Goal: Transaction & Acquisition: Subscribe to service/newsletter

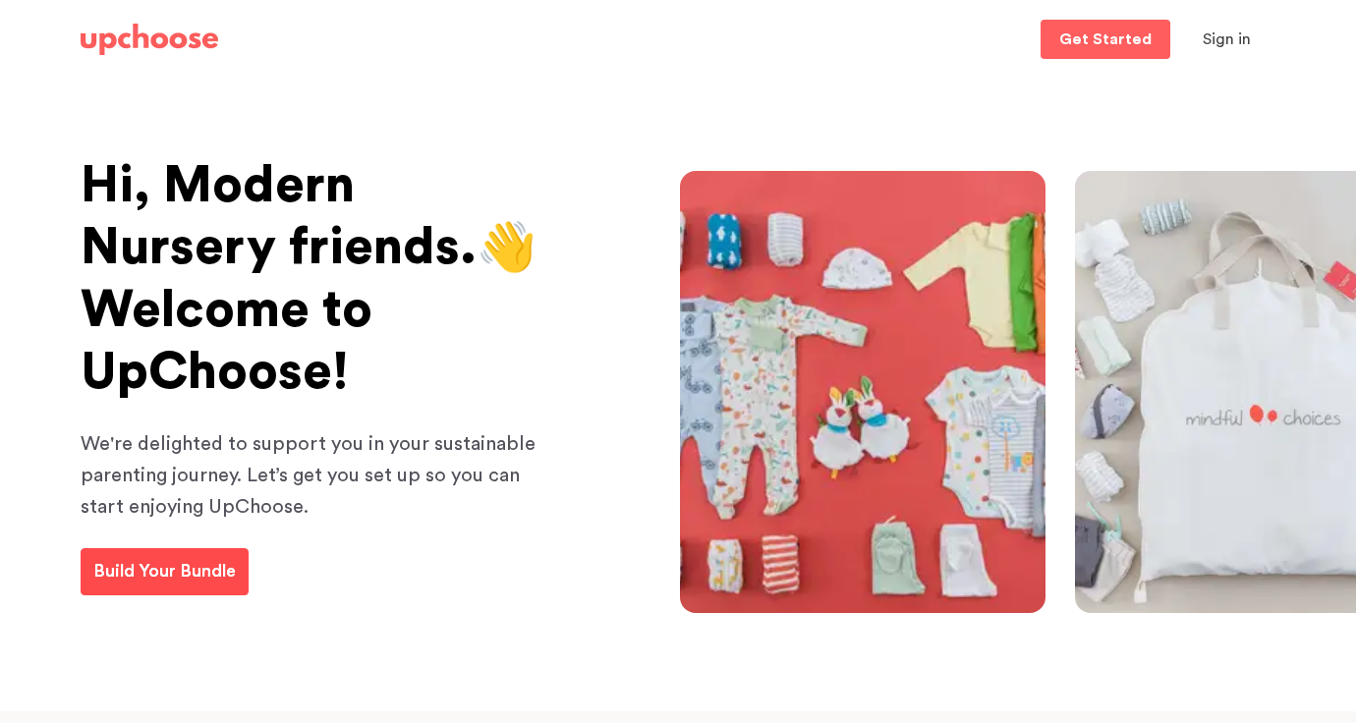
click at [199, 574] on span "Build Your Bundle" at bounding box center [164, 571] width 143 height 18
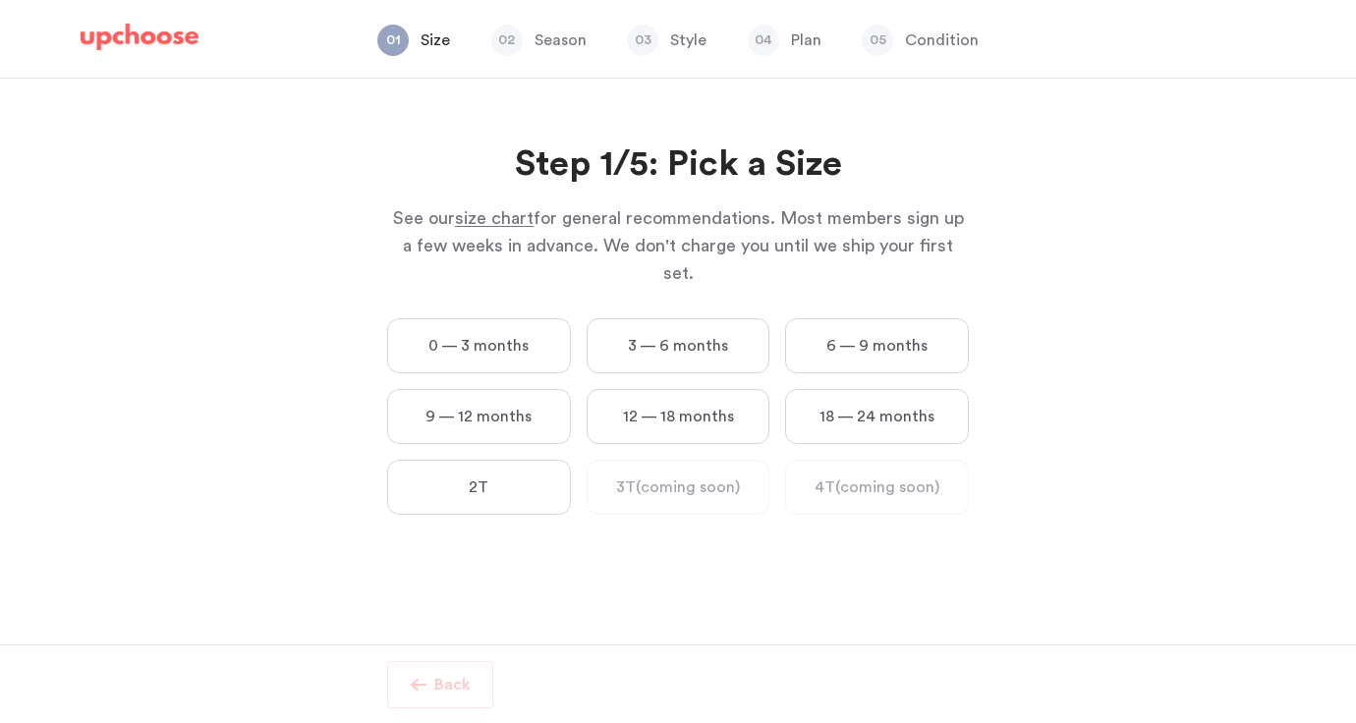
click at [693, 318] on label "3 — 6 months" at bounding box center [679, 345] width 184 height 55
click at [0, 0] on months "3 — 6 months" at bounding box center [0, 0] width 0 height 0
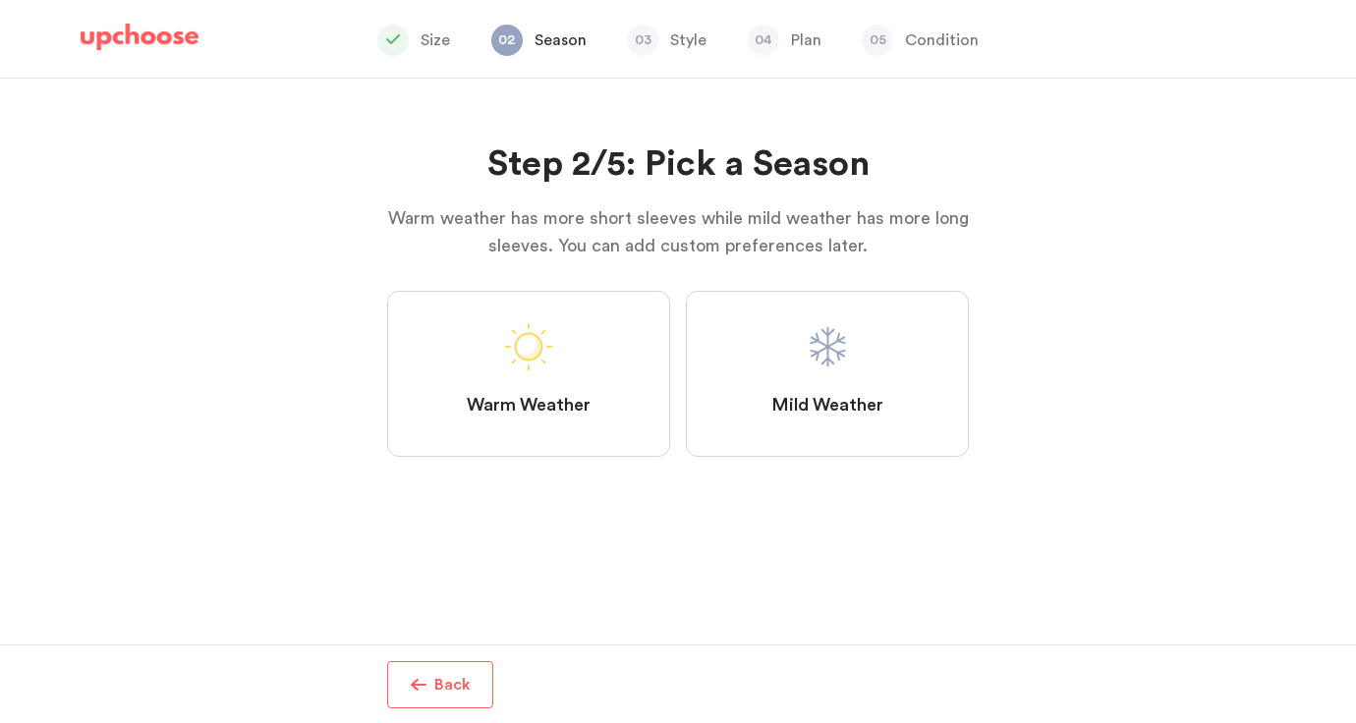
click at [805, 364] on span at bounding box center [827, 346] width 47 height 47
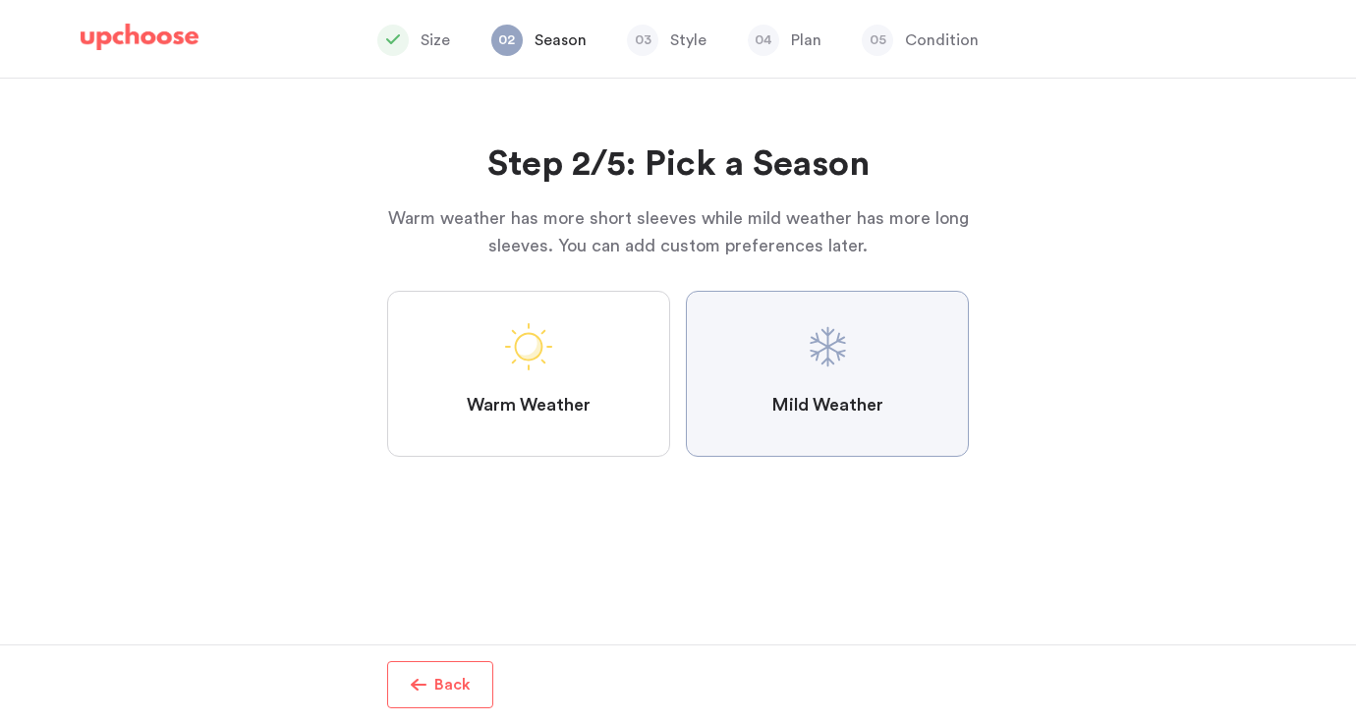
click at [0, 0] on Weather "Mild Weather" at bounding box center [0, 0] width 0 height 0
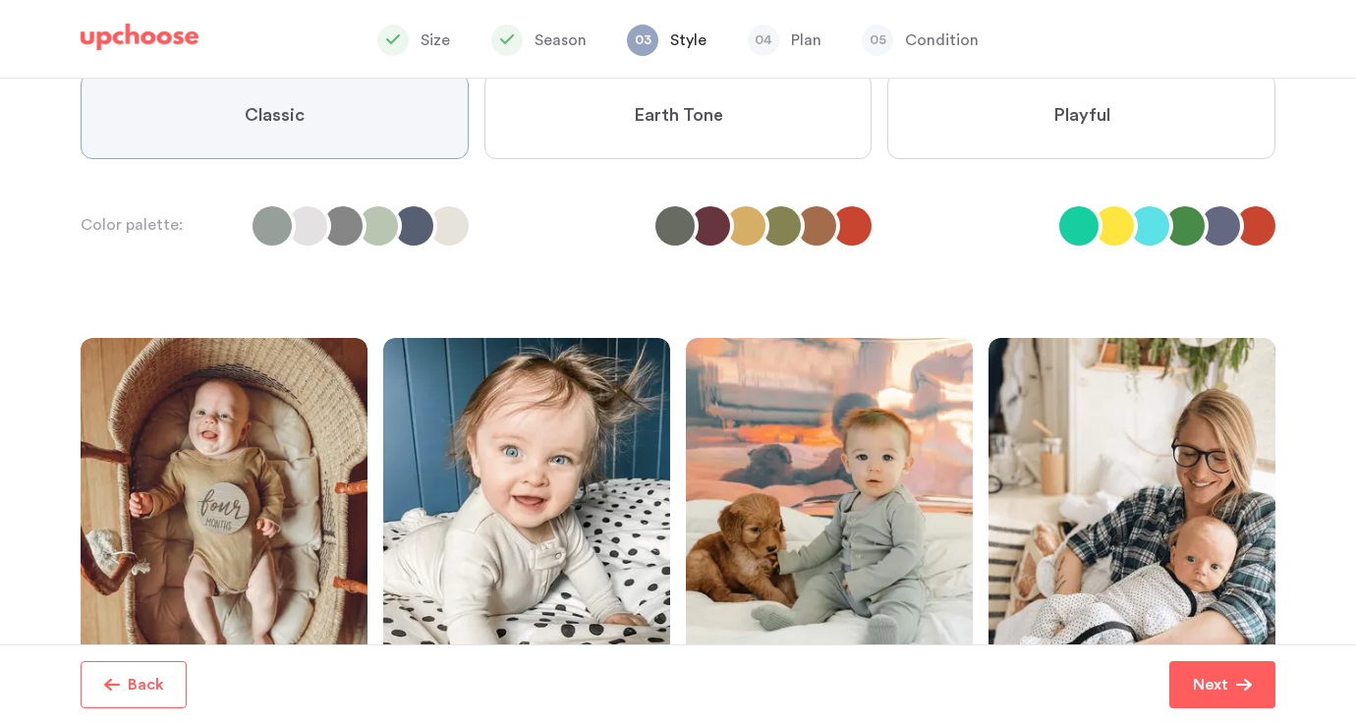
scroll to position [164, 0]
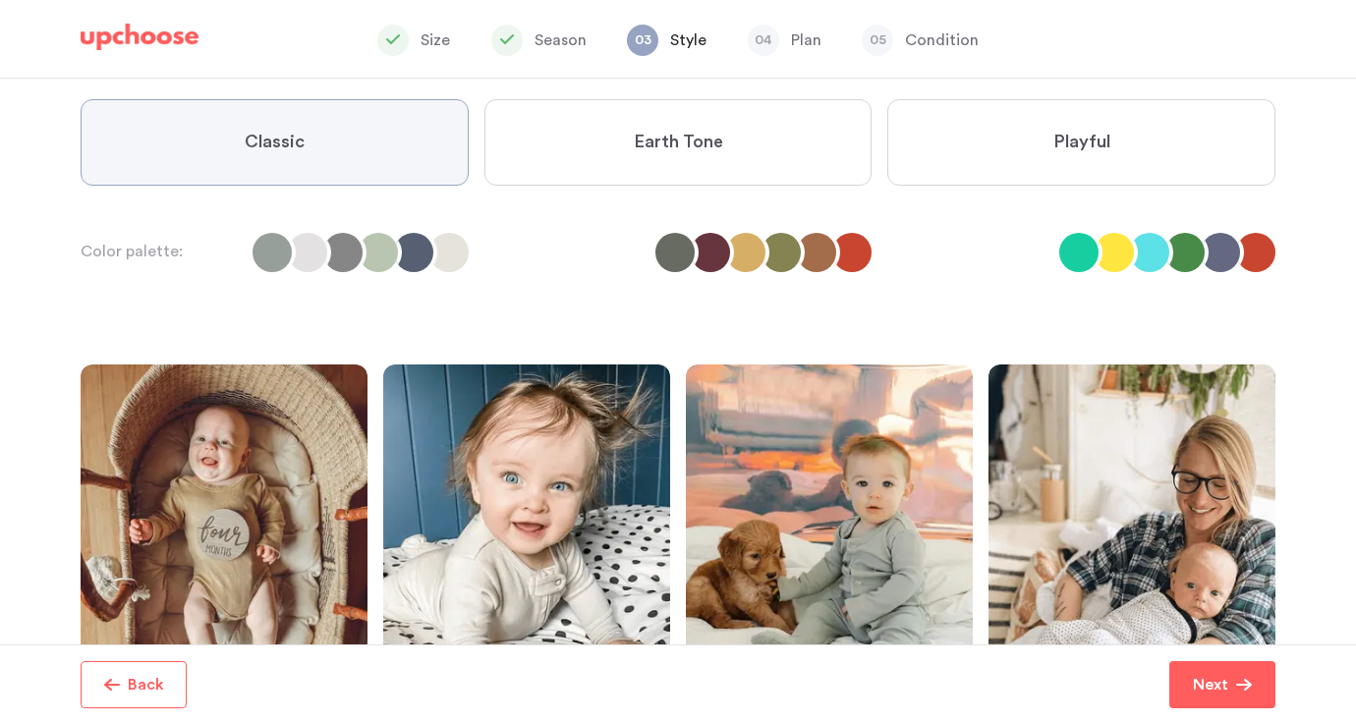
click at [708, 139] on span "Earth Tone" at bounding box center [678, 143] width 89 height 24
click at [0, 0] on Tone "Earth Tone" at bounding box center [0, 0] width 0 height 0
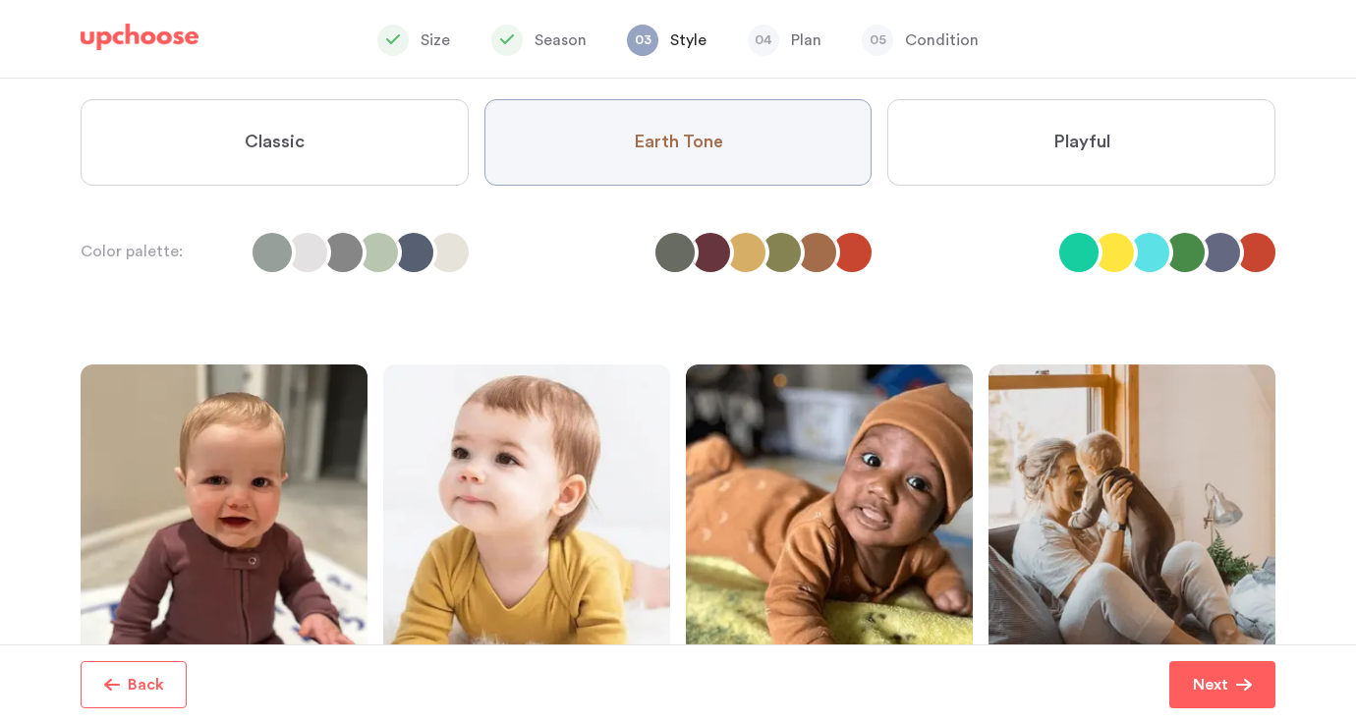
click at [984, 138] on label "Playful" at bounding box center [1082, 142] width 388 height 86
click at [0, 0] on input "Playful" at bounding box center [0, 0] width 0 height 0
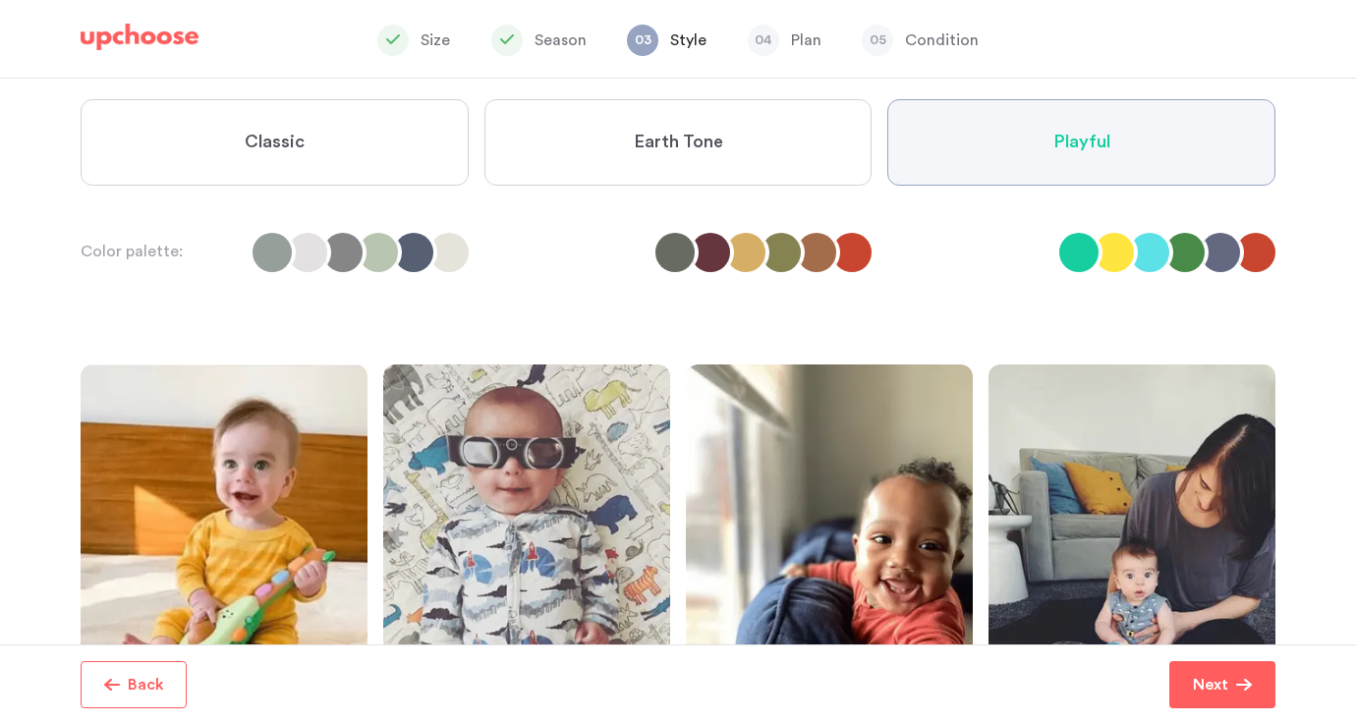
click at [737, 146] on label "Earth Tone" at bounding box center [679, 142] width 388 height 86
click at [0, 0] on Tone "Earth Tone" at bounding box center [0, 0] width 0 height 0
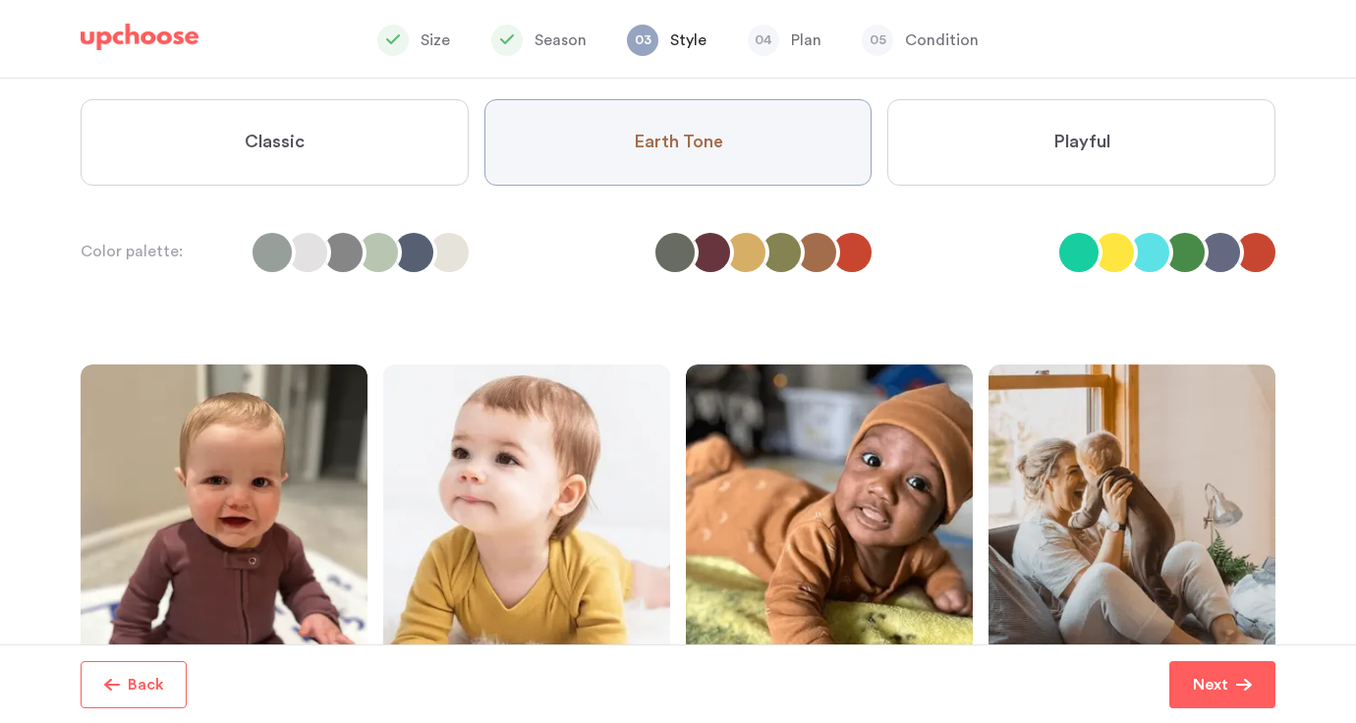
click at [419, 34] on li "Size" at bounding box center [413, 40] width 73 height 31
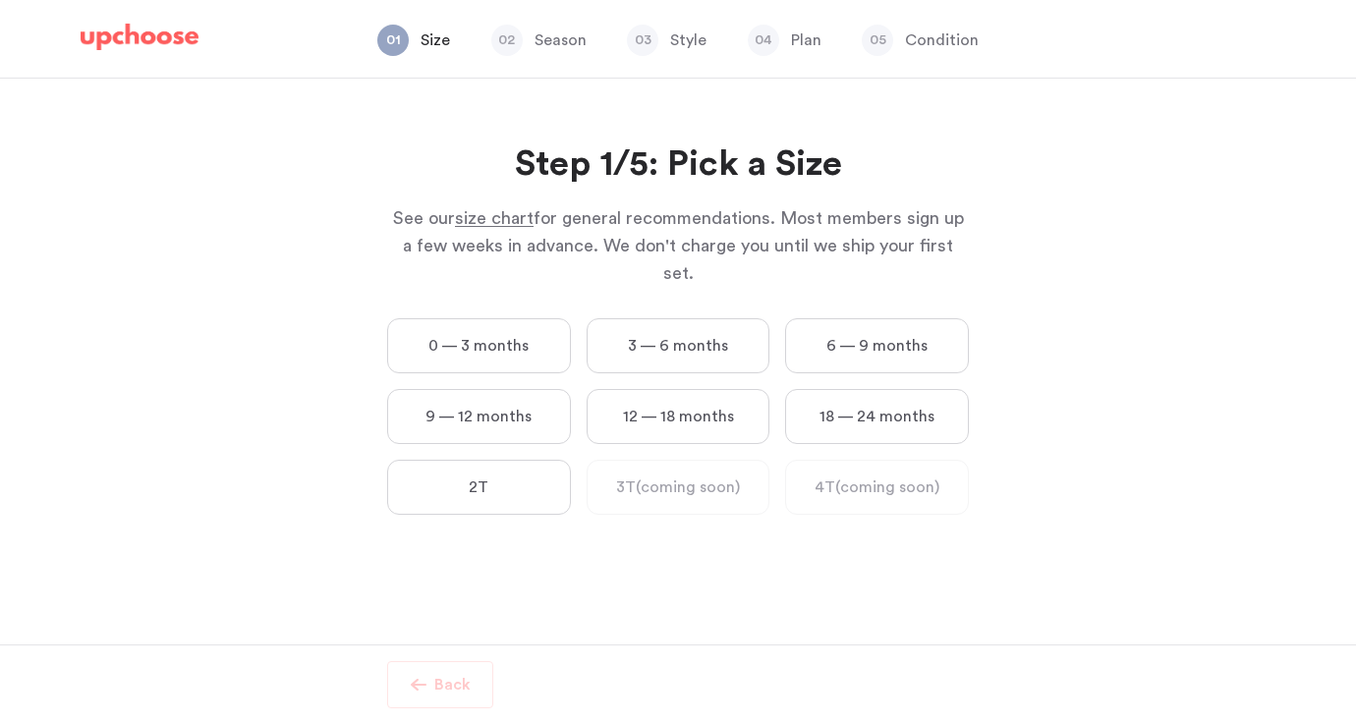
click at [504, 318] on label "0 — 3 months" at bounding box center [479, 345] width 184 height 55
click at [0, 0] on months "0 — 3 months" at bounding box center [0, 0] width 0 height 0
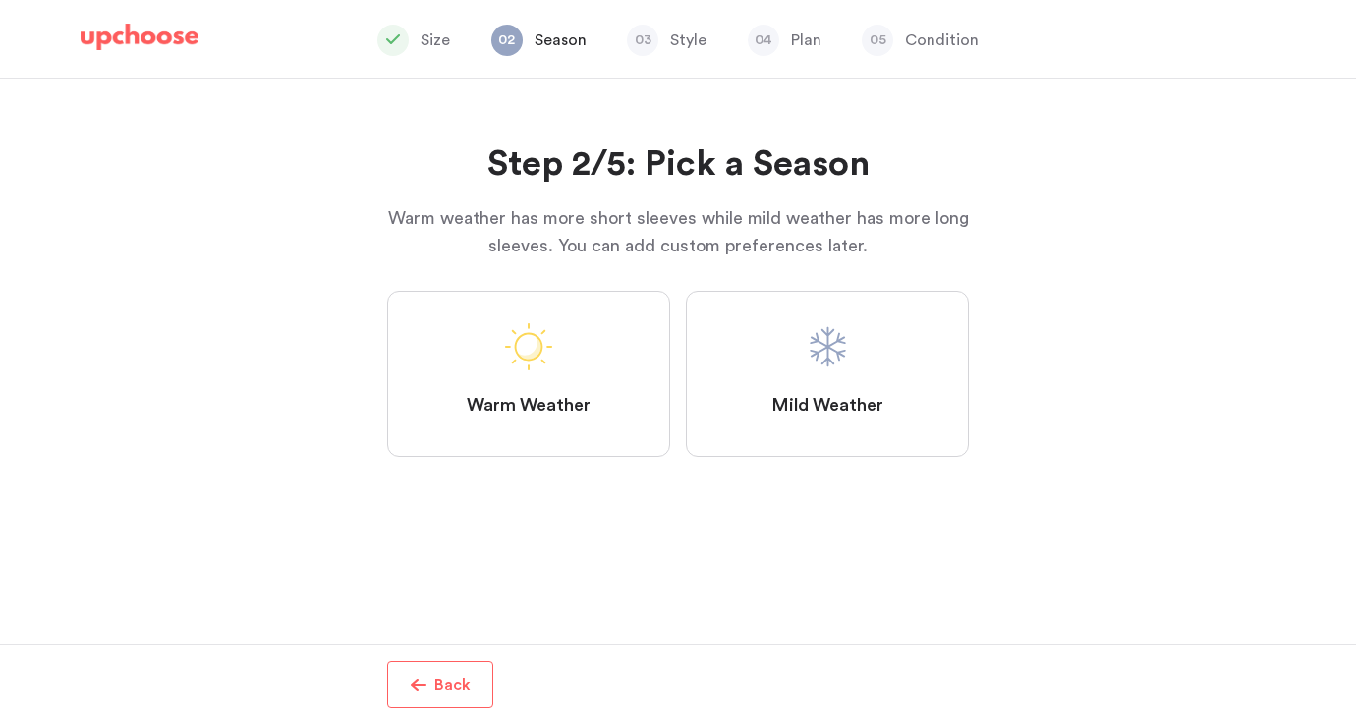
click at [841, 382] on label "Mild Weather" at bounding box center [827, 374] width 283 height 166
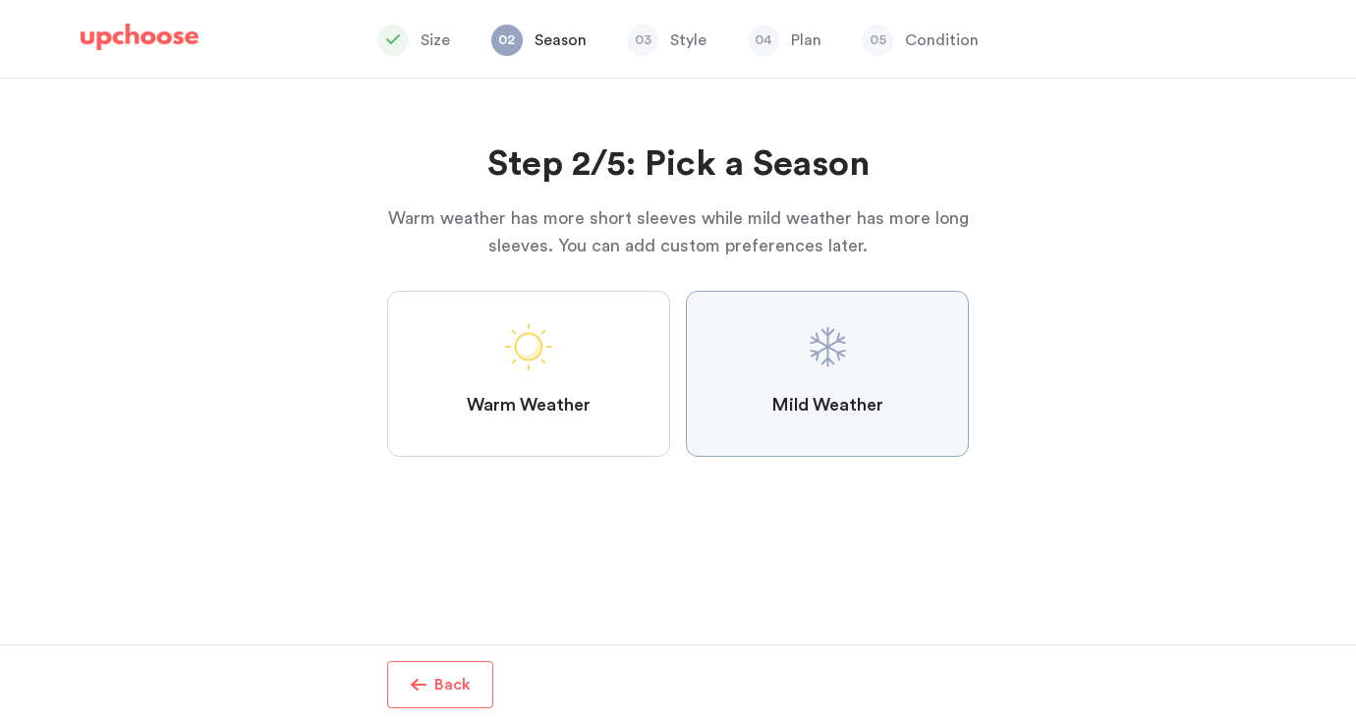
click at [0, 0] on Weather "Mild Weather" at bounding box center [0, 0] width 0 height 0
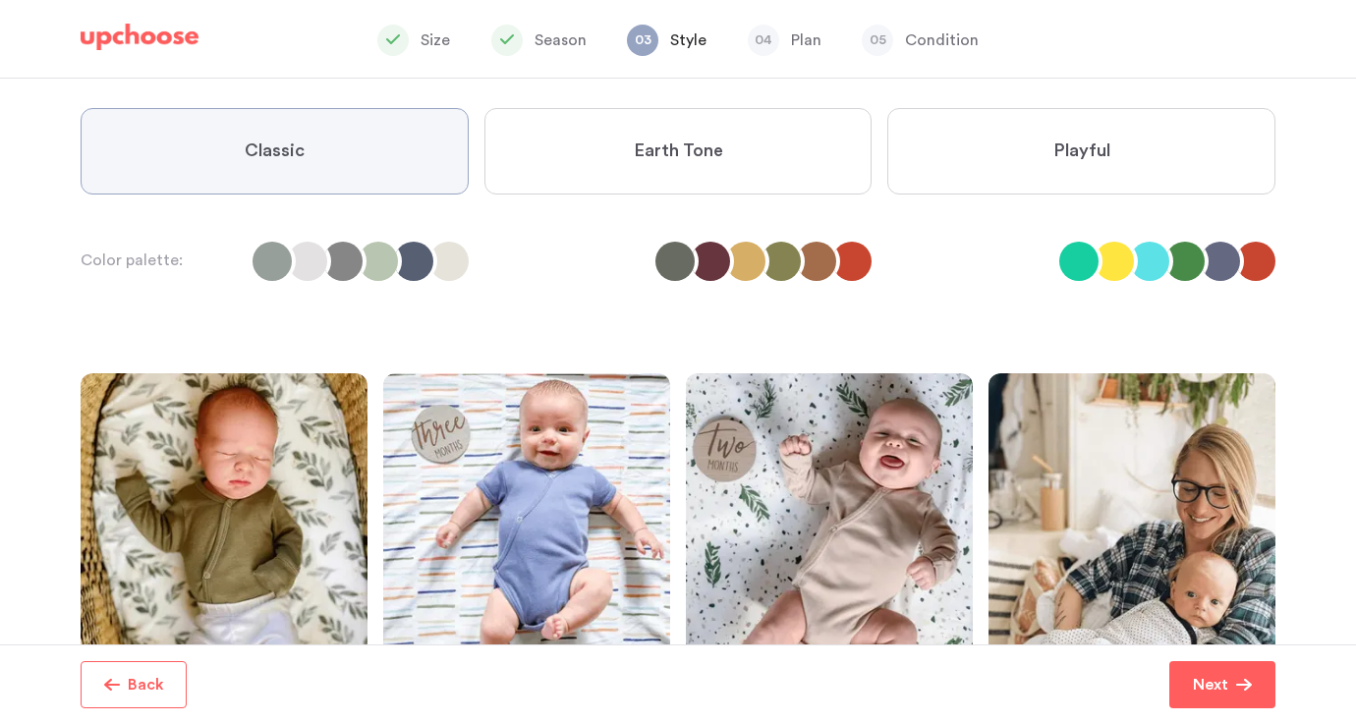
scroll to position [152, 0]
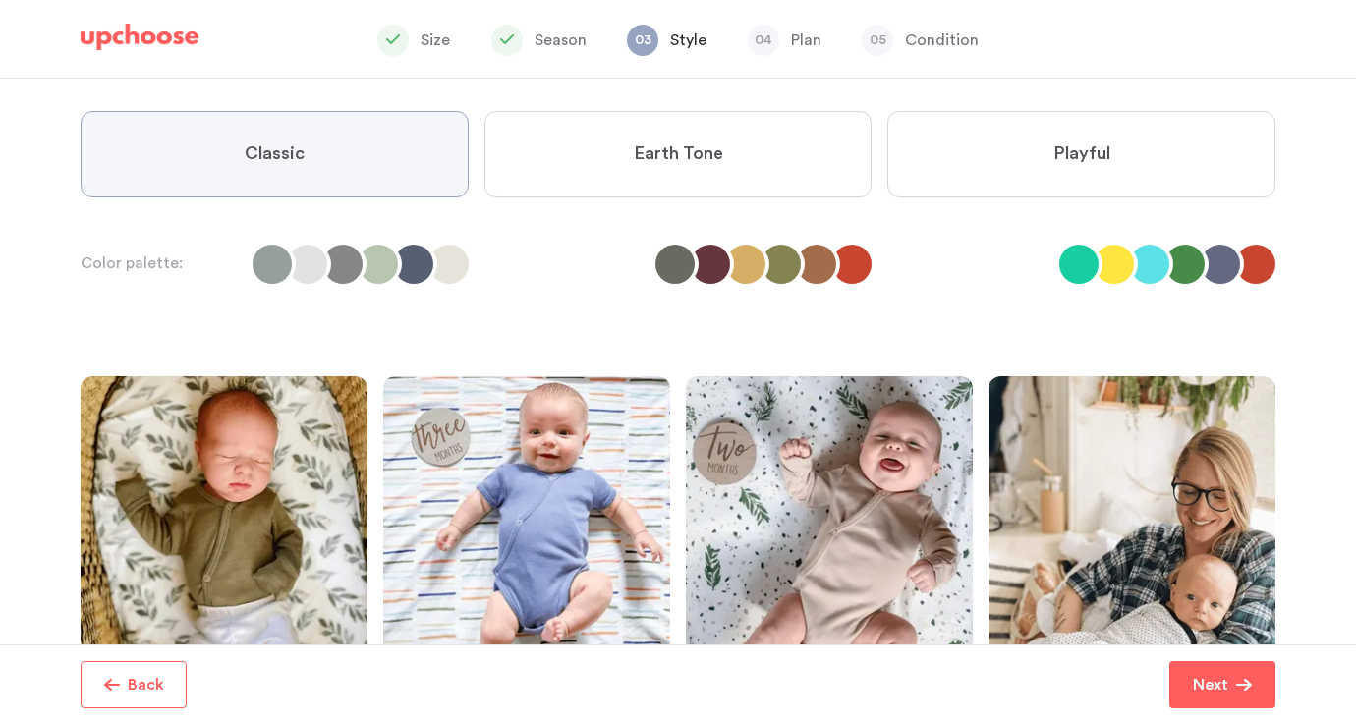
click at [682, 143] on span "Earth Tone" at bounding box center [678, 155] width 89 height 24
click at [0, 0] on Tone "Earth Tone" at bounding box center [0, 0] width 0 height 0
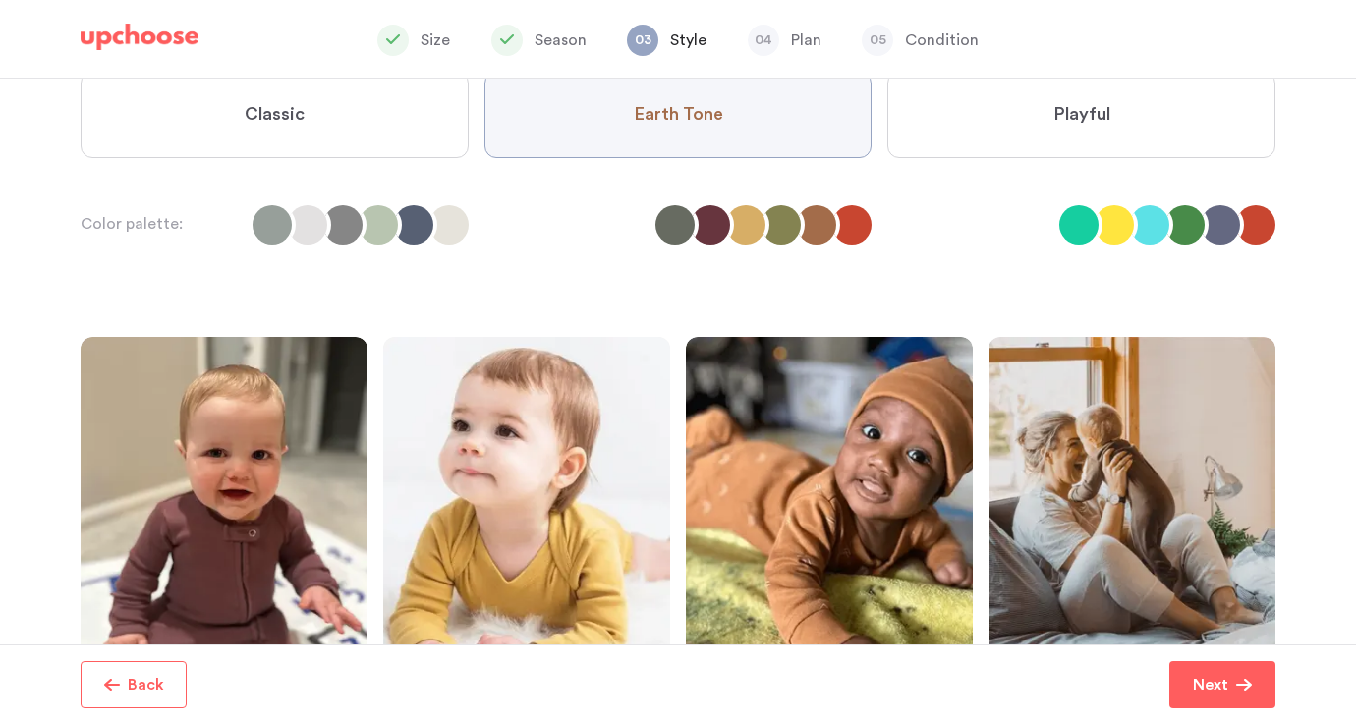
scroll to position [186, 0]
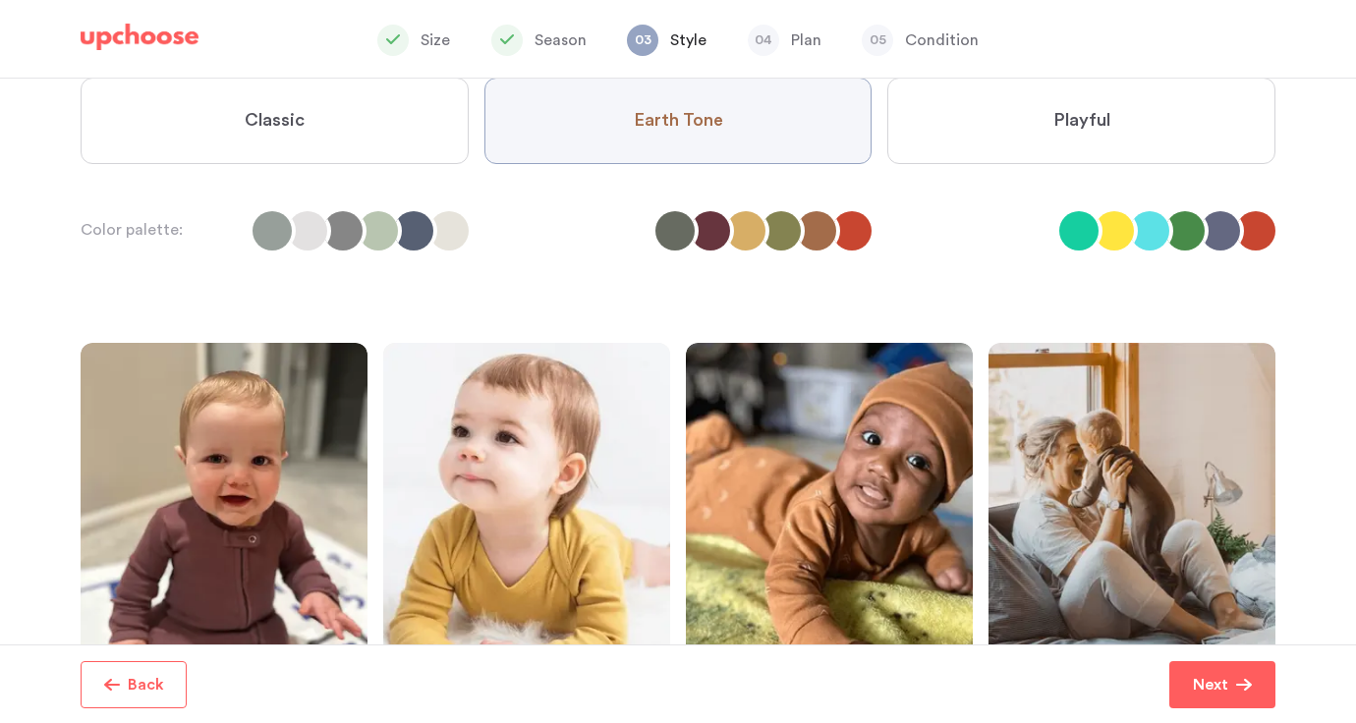
click at [1009, 137] on label "Playful" at bounding box center [1082, 121] width 388 height 86
click at [0, 0] on input "Playful" at bounding box center [0, 0] width 0 height 0
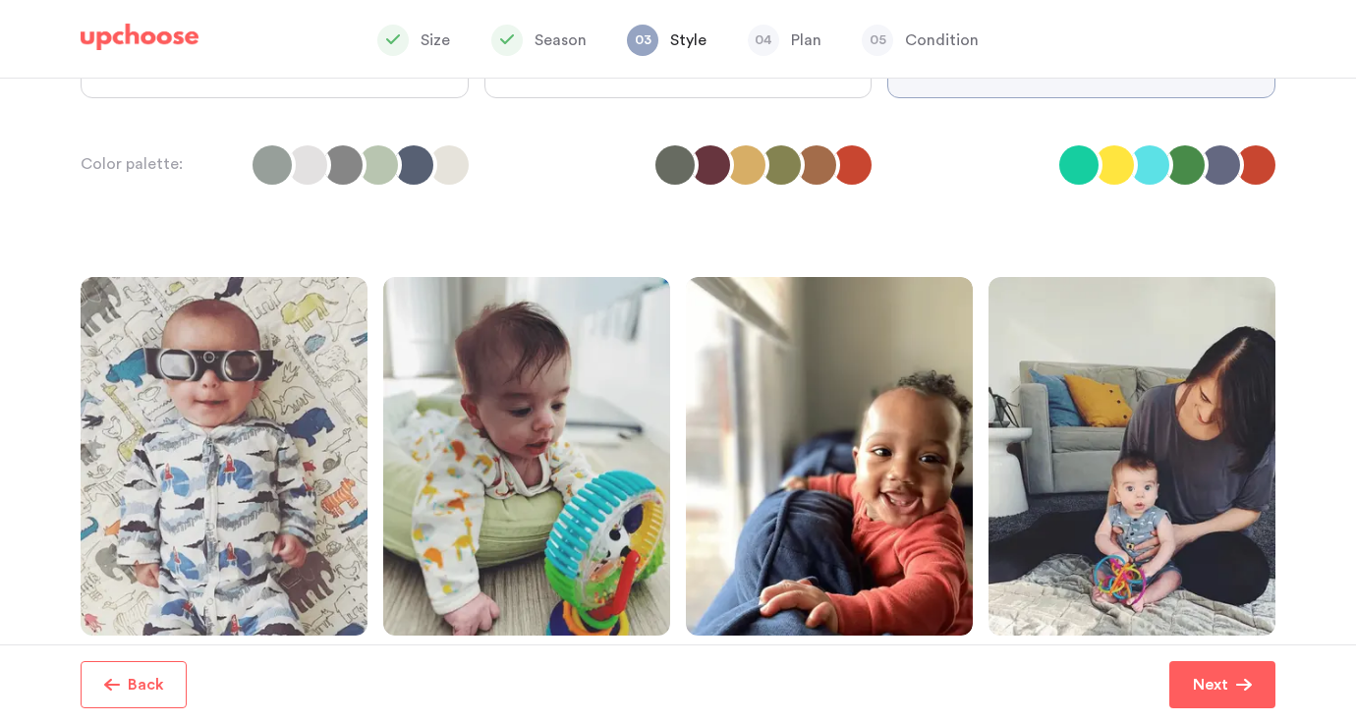
scroll to position [0, 0]
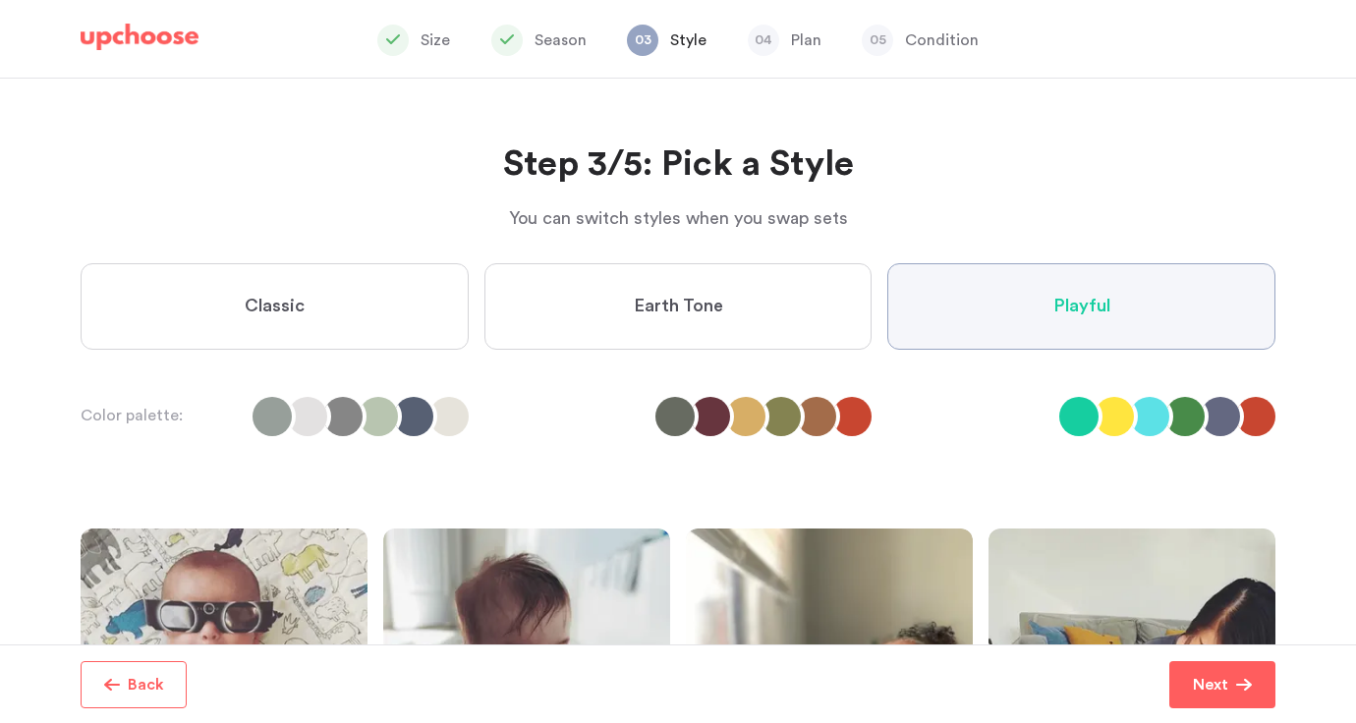
click at [394, 307] on label "Classic" at bounding box center [275, 306] width 388 height 86
click at [0, 0] on input "Classic" at bounding box center [0, 0] width 0 height 0
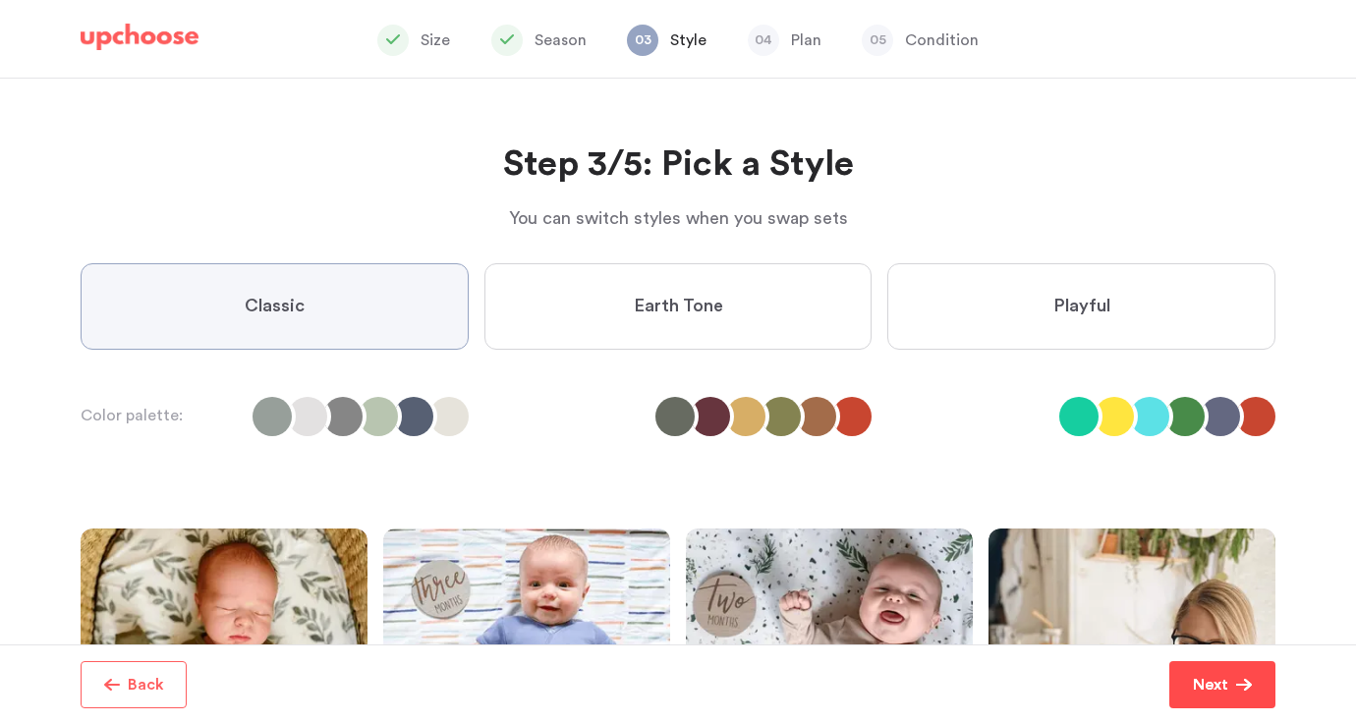
click at [1203, 685] on p "Next" at bounding box center [1210, 685] width 35 height 24
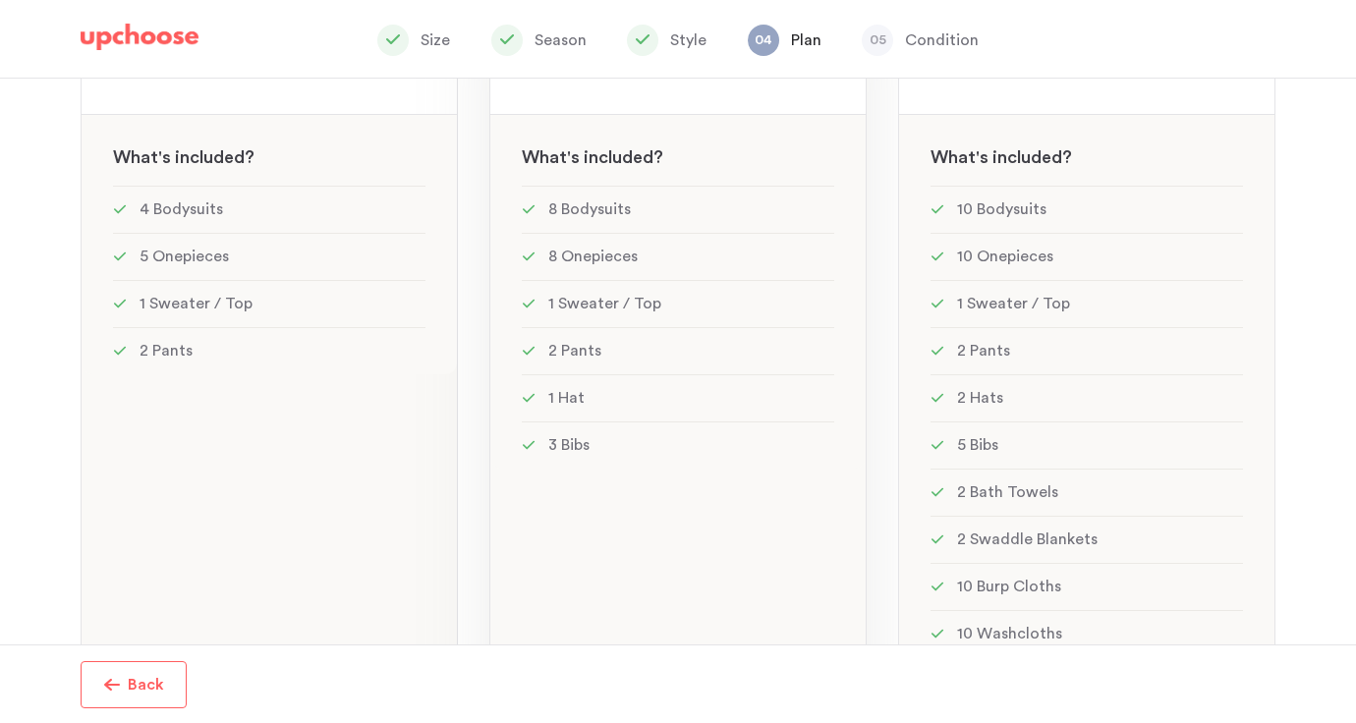
scroll to position [407, 0]
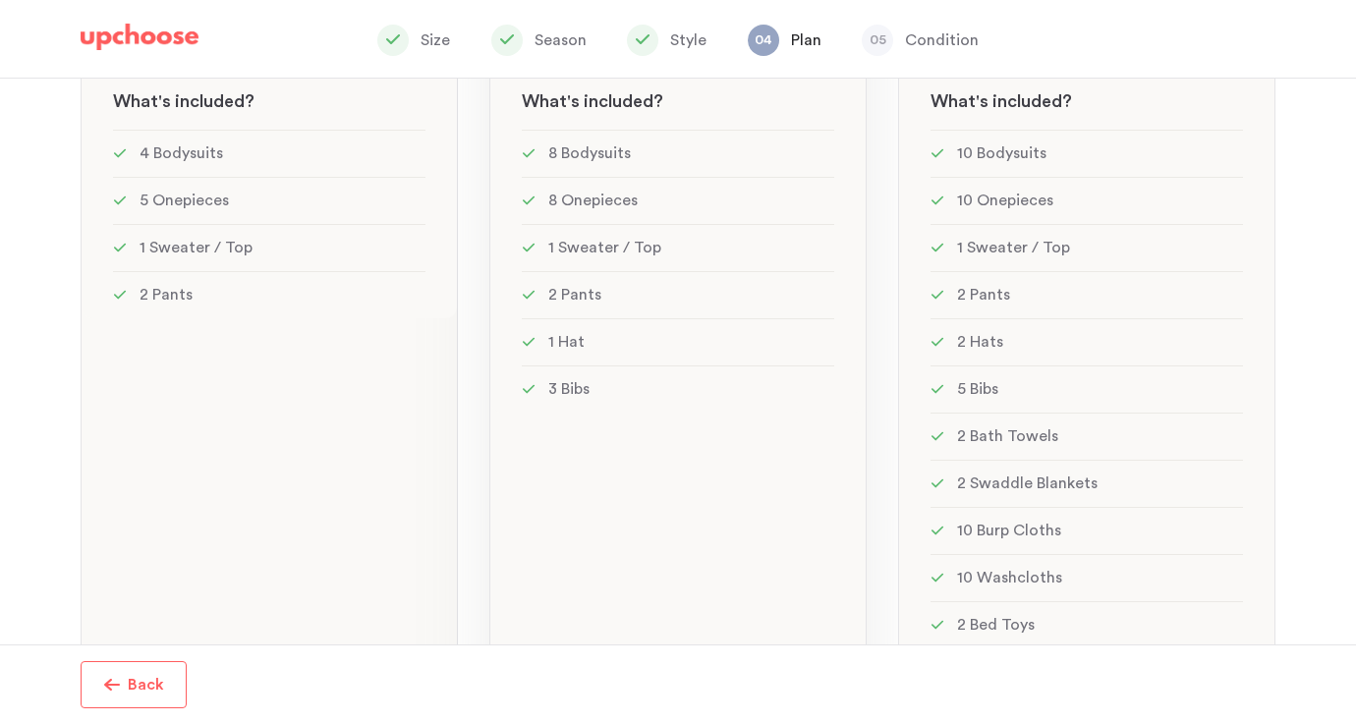
click at [679, 249] on li "1 Sweater / Top" at bounding box center [678, 247] width 313 height 47
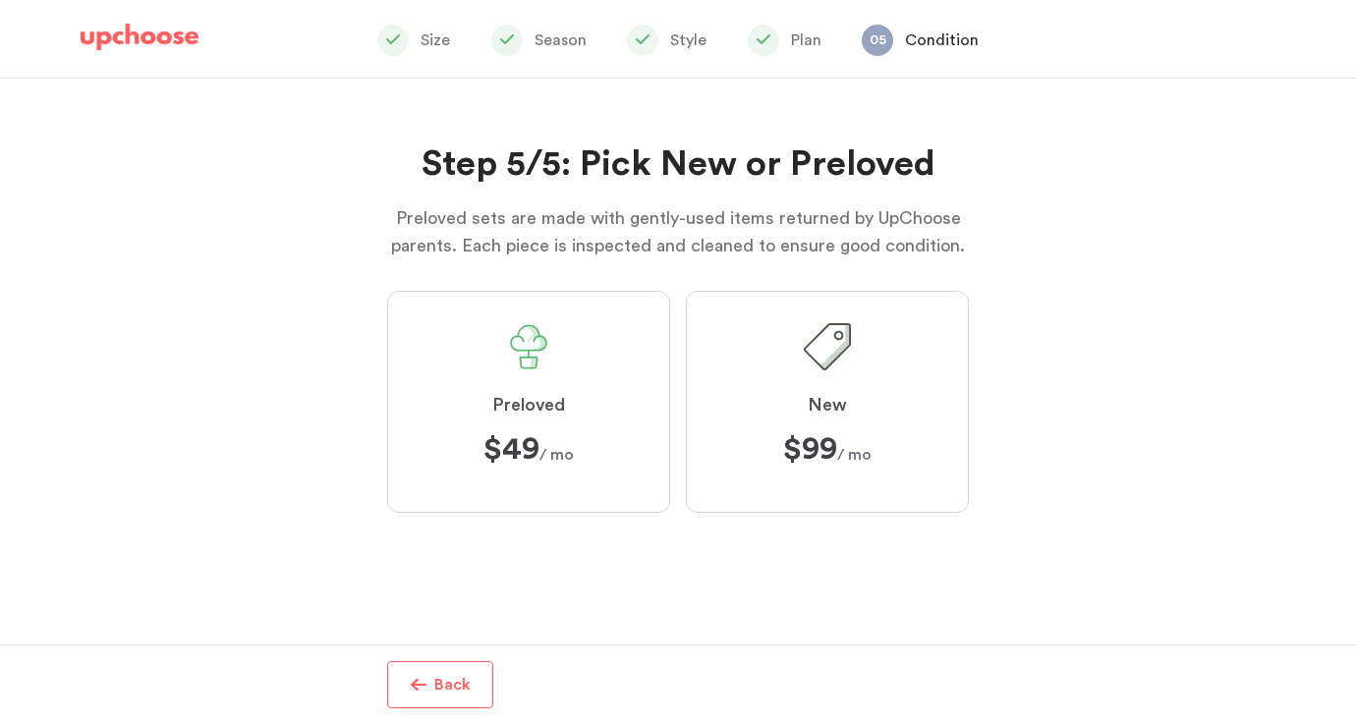
click at [812, 46] on p "Plan" at bounding box center [806, 41] width 30 height 24
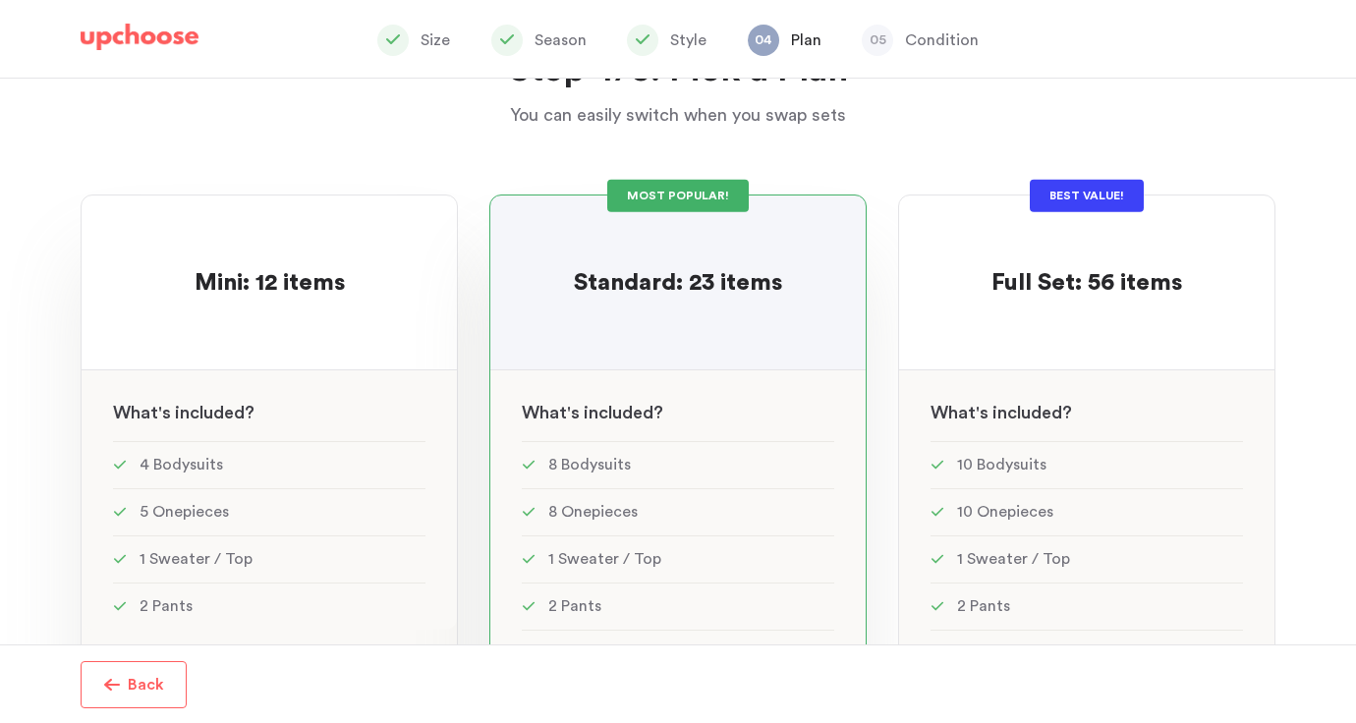
scroll to position [81, 0]
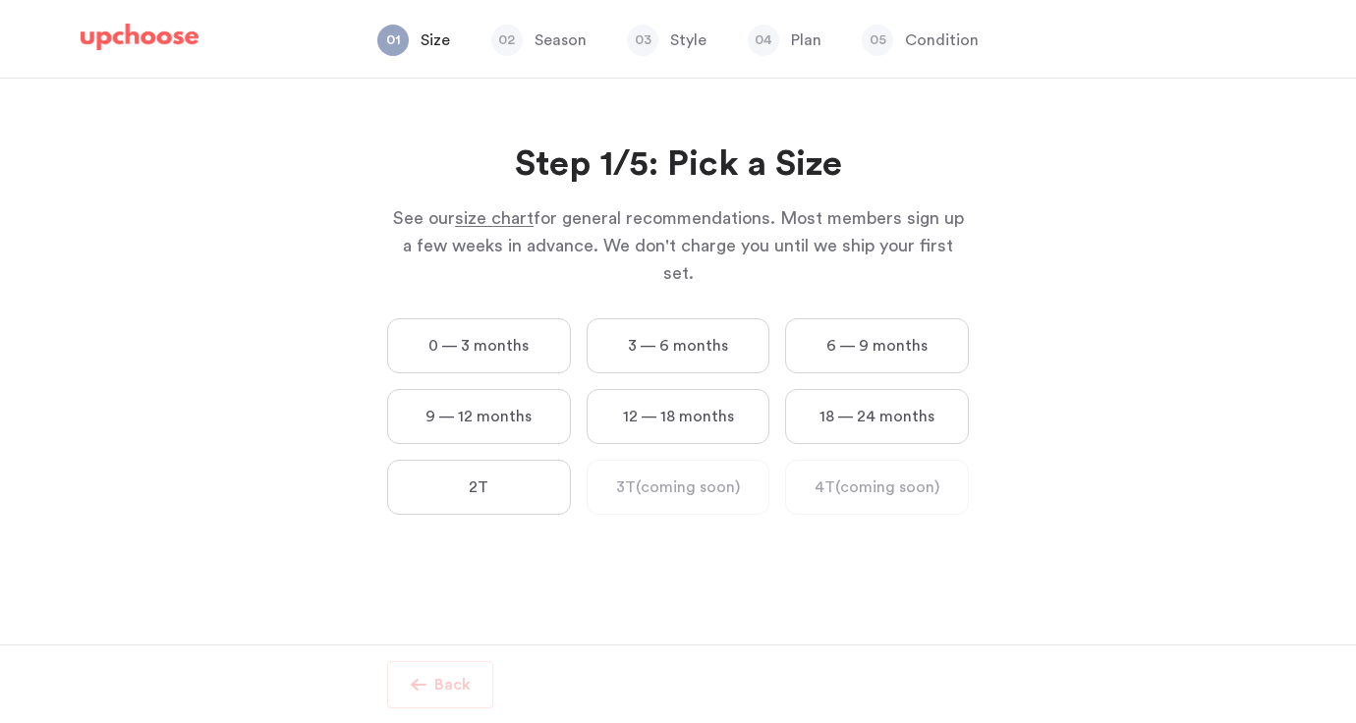
click at [651, 318] on label "3 — 6 months" at bounding box center [679, 345] width 184 height 55
click at [0, 0] on months "3 — 6 months" at bounding box center [0, 0] width 0 height 0
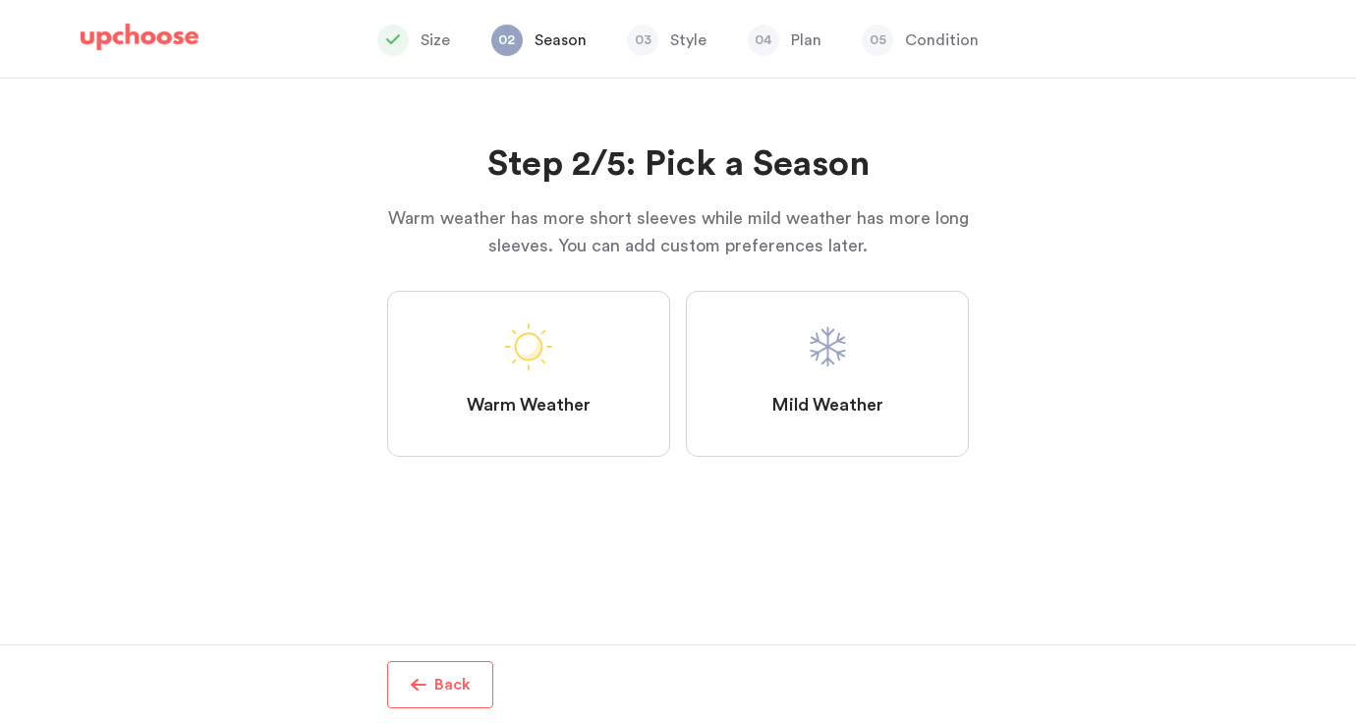
click at [885, 396] on label "Mild Weather" at bounding box center [827, 374] width 283 height 166
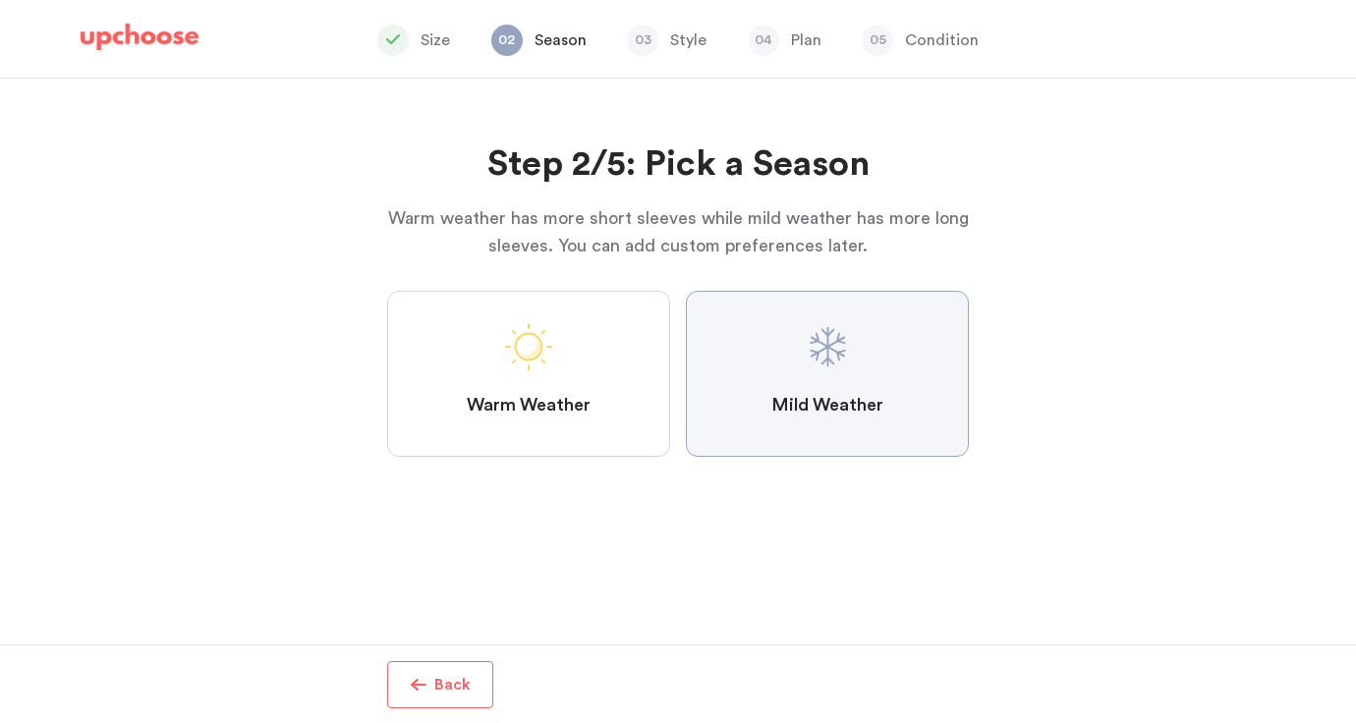
click at [0, 0] on Weather "Mild Weather" at bounding box center [0, 0] width 0 height 0
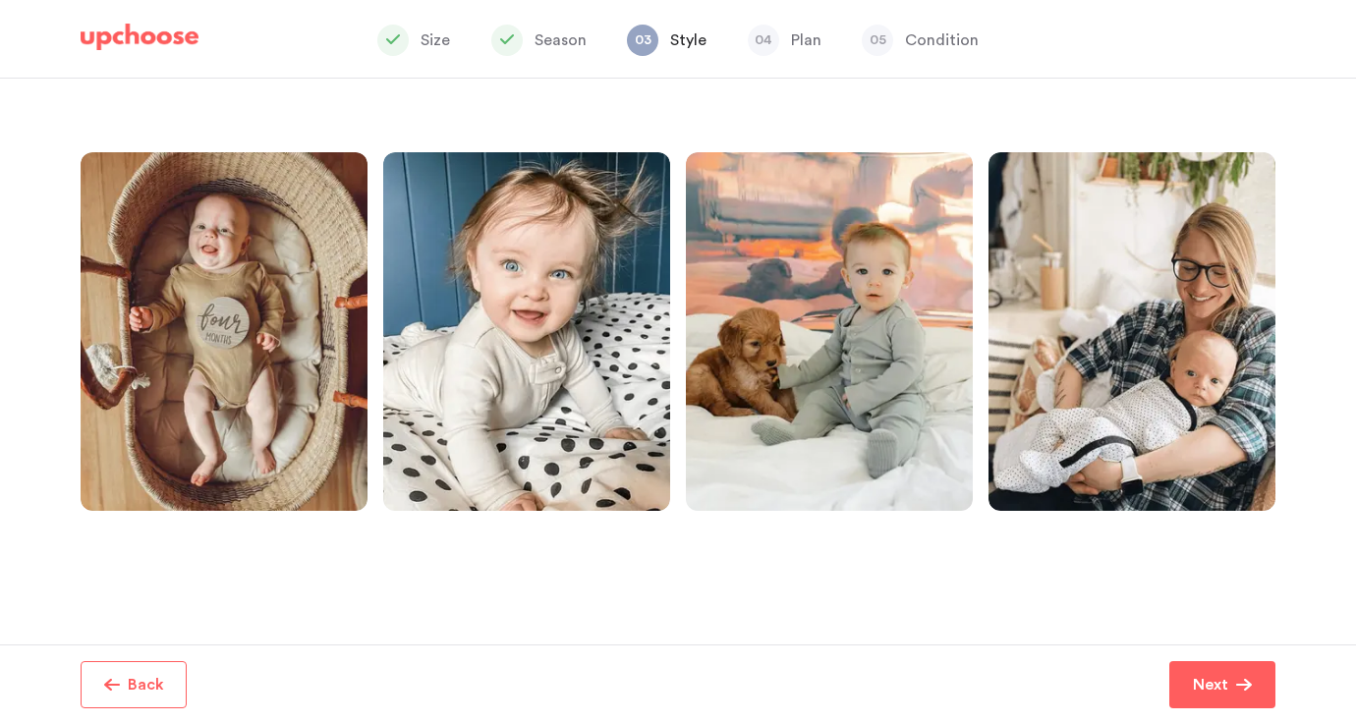
scroll to position [412, 0]
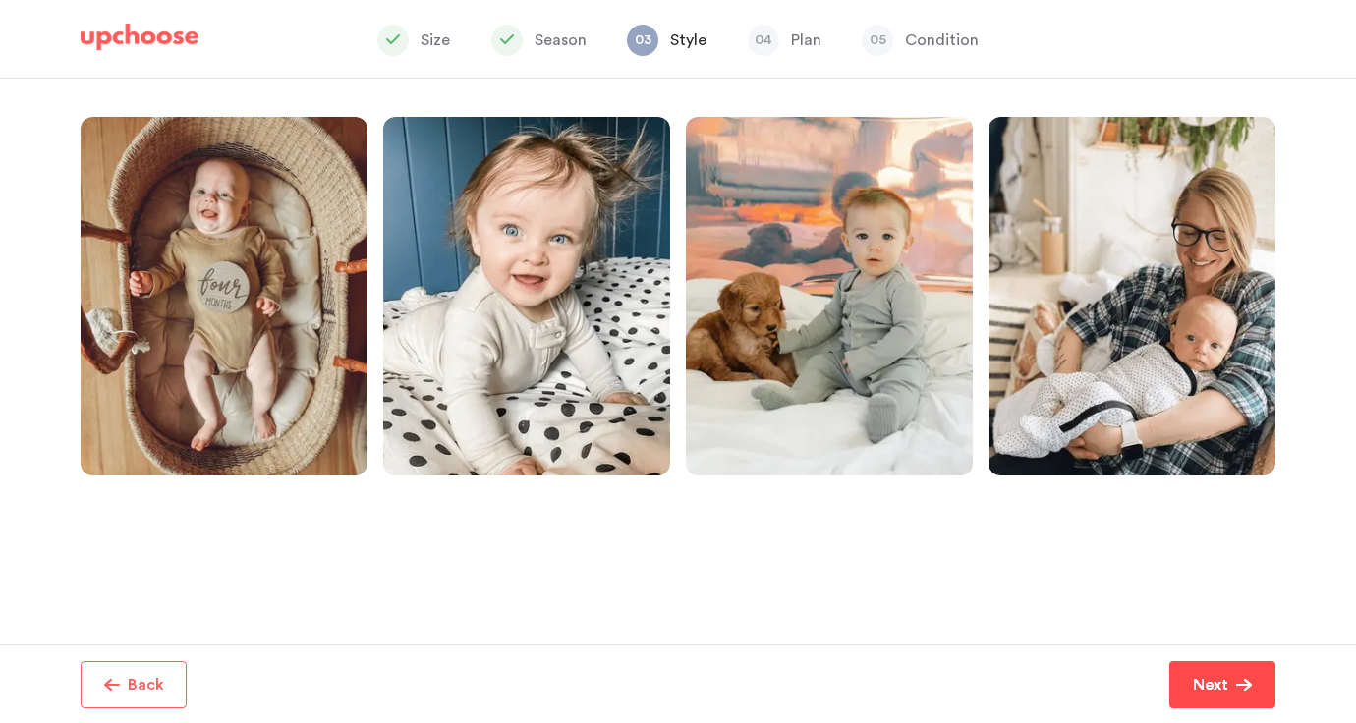
click at [1238, 694] on button "Next" at bounding box center [1223, 685] width 106 height 47
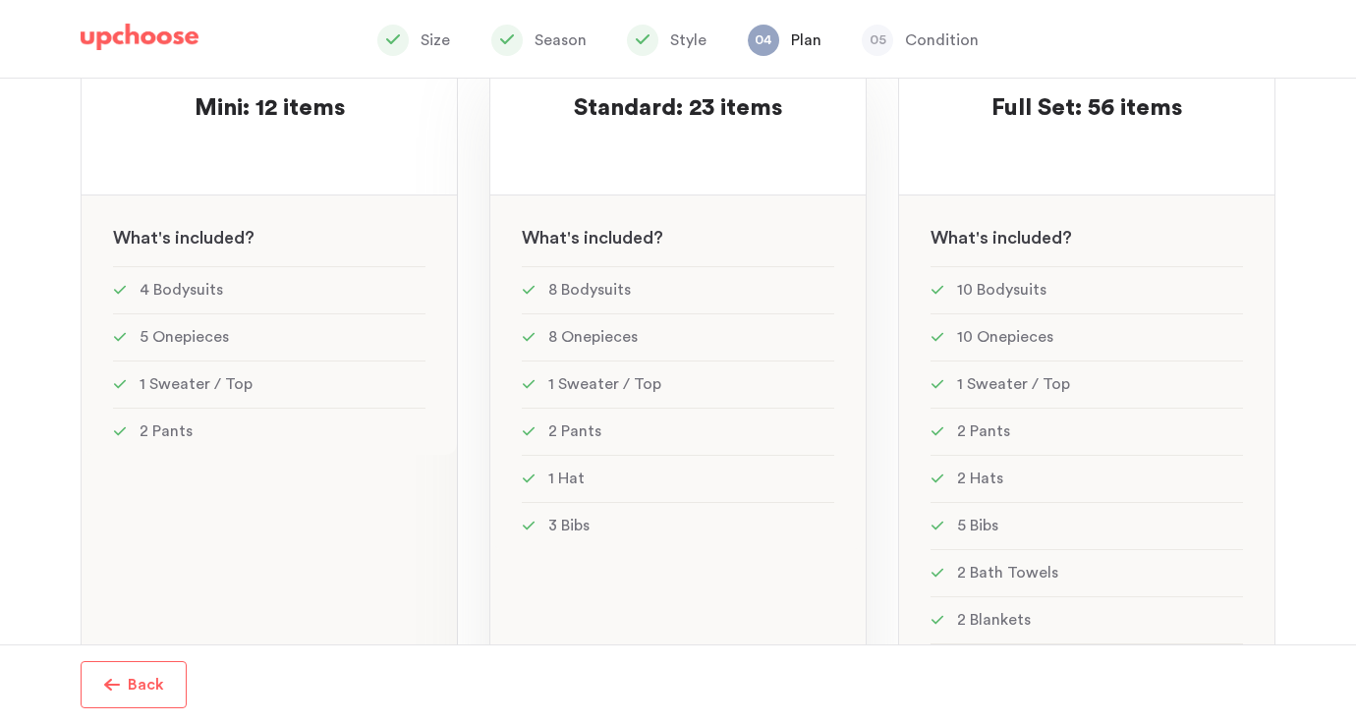
scroll to position [272, 0]
click at [693, 168] on div "MOST POPULAR! Standard: 23 items Standard: 23 items See w W hat's included ? 8 …" at bounding box center [677, 435] width 377 height 834
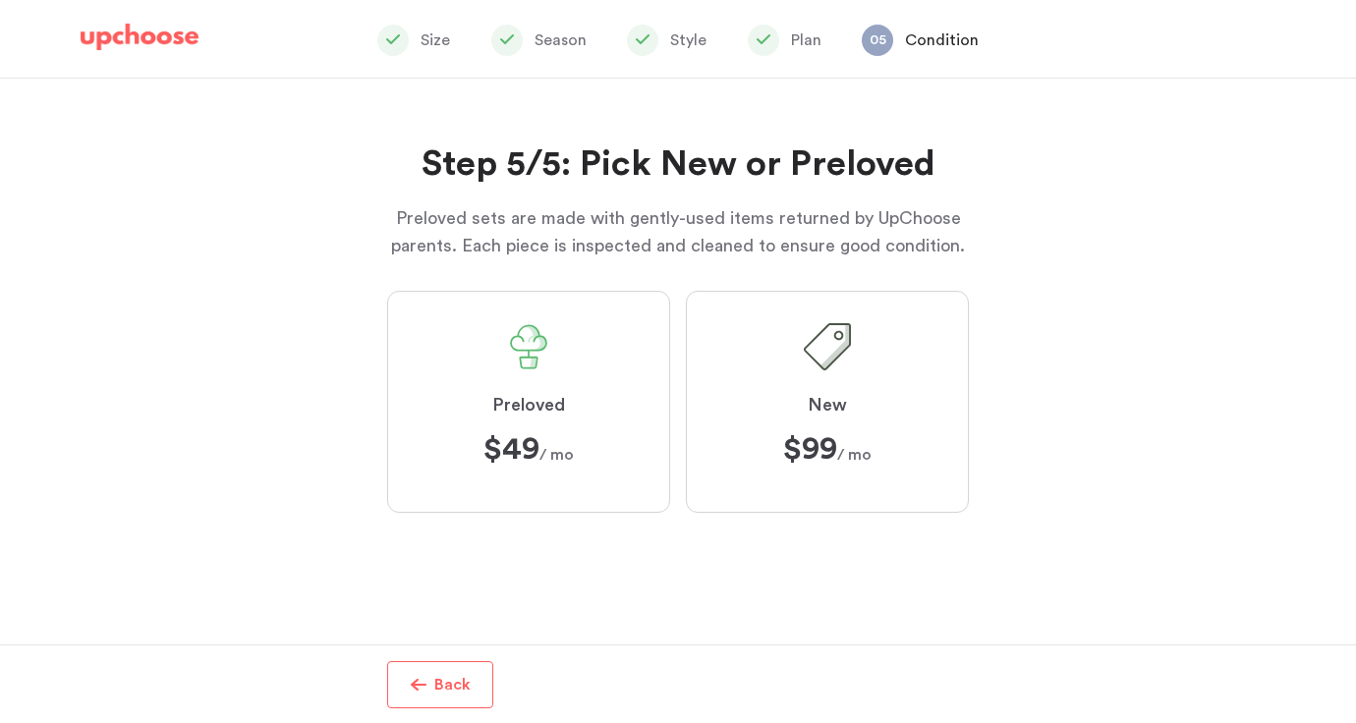
click at [811, 408] on span "New" at bounding box center [827, 406] width 39 height 24
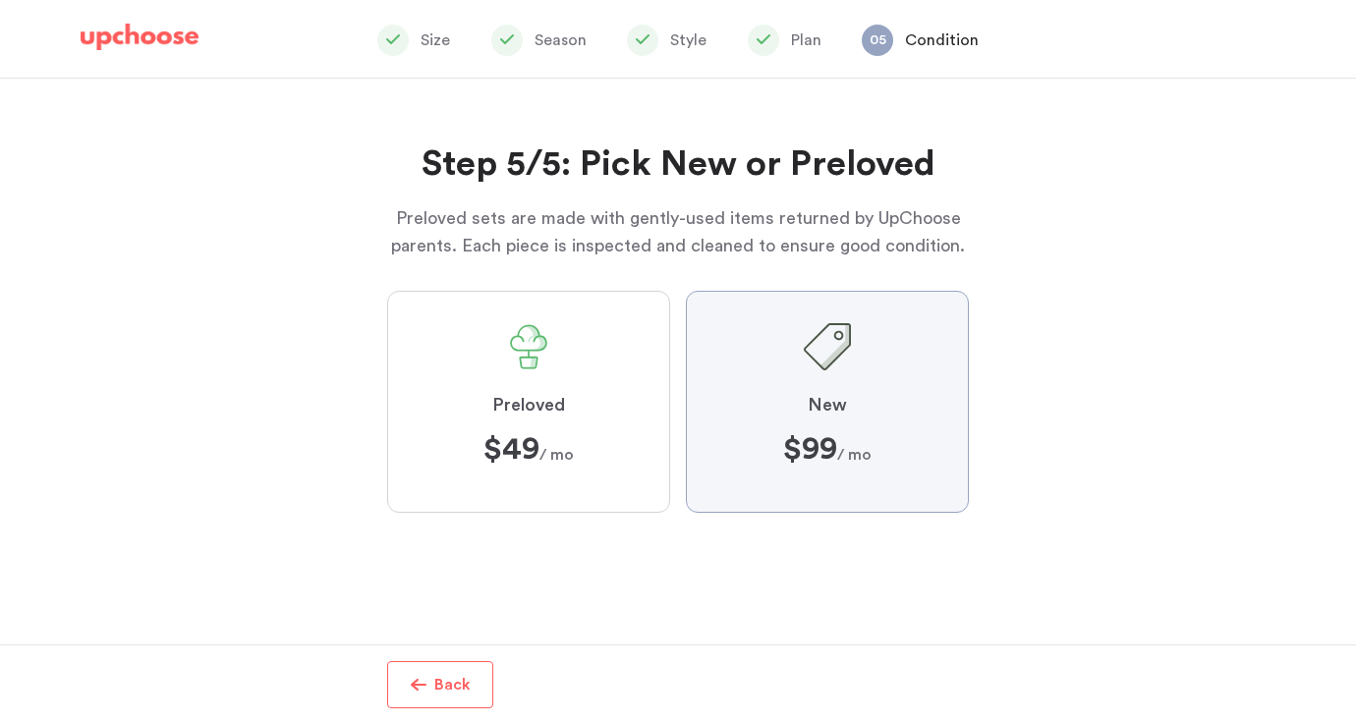
click at [0, 0] on input "New $99 ﻿ $99 / mo" at bounding box center [0, 0] width 0 height 0
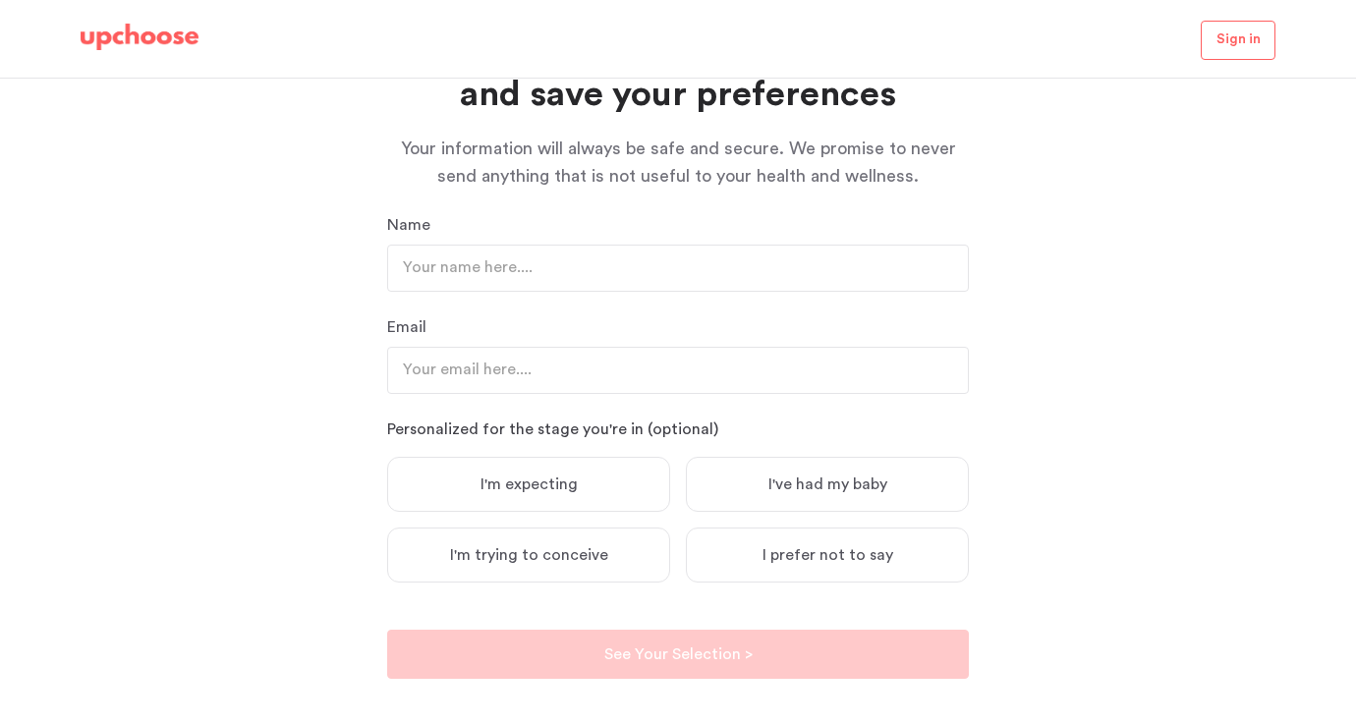
scroll to position [161, 0]
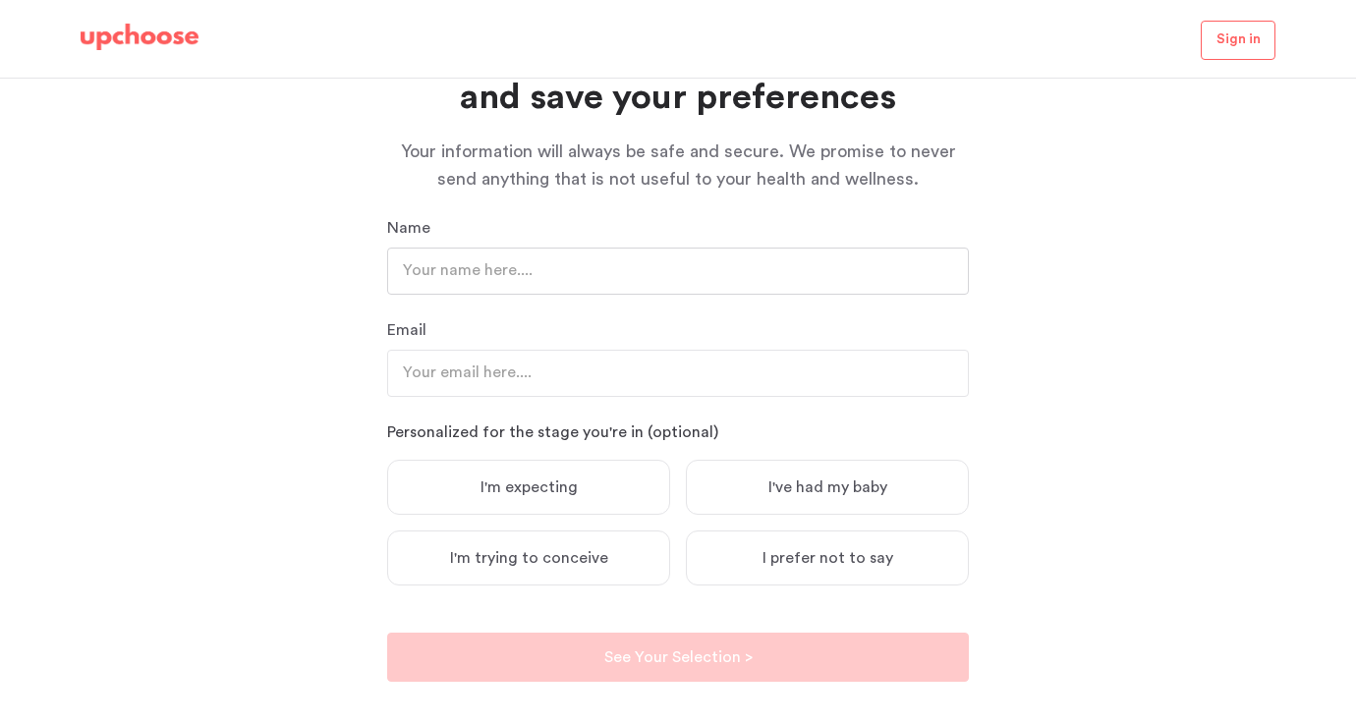
click at [566, 274] on input "text" at bounding box center [678, 271] width 582 height 47
type input "Kate Gale"
type input "gale1kf@gmail.com"
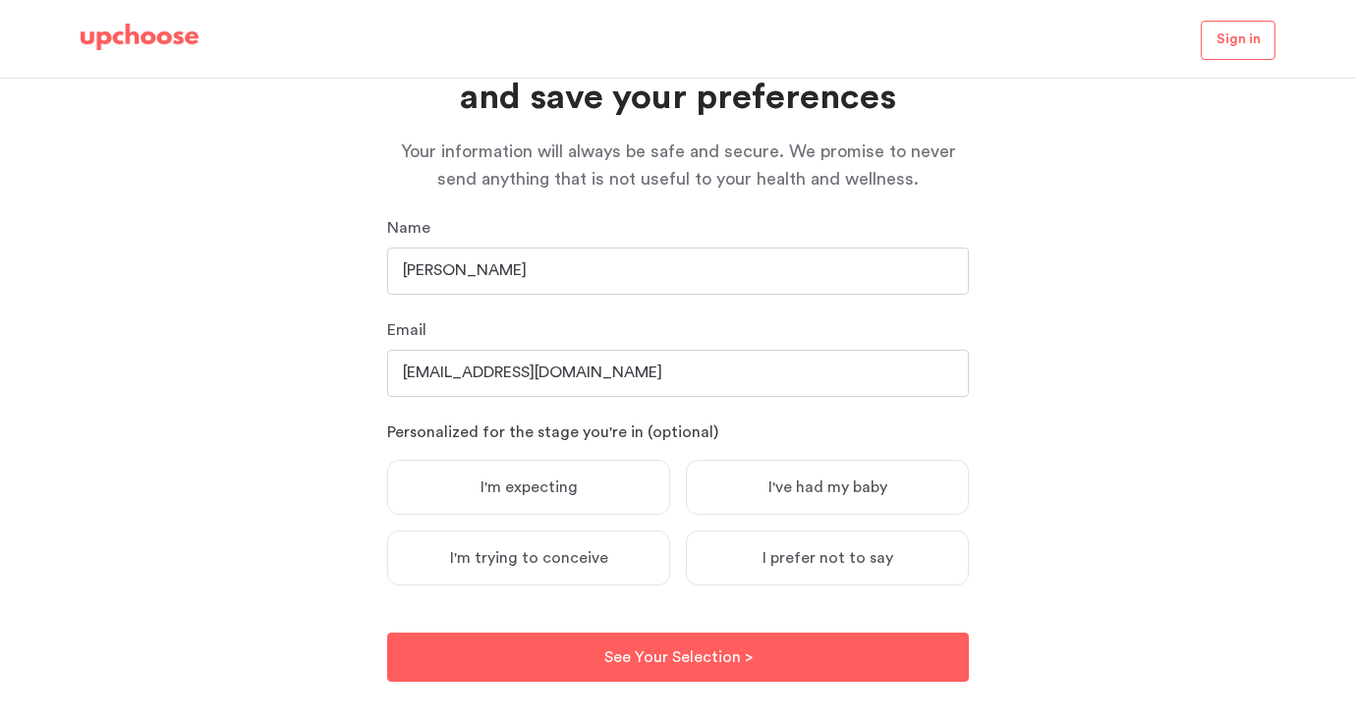
click at [547, 496] on span "I'm expecting" at bounding box center [529, 488] width 97 height 20
click at [0, 0] on input "I'm expecting" at bounding box center [0, 0] width 0 height 0
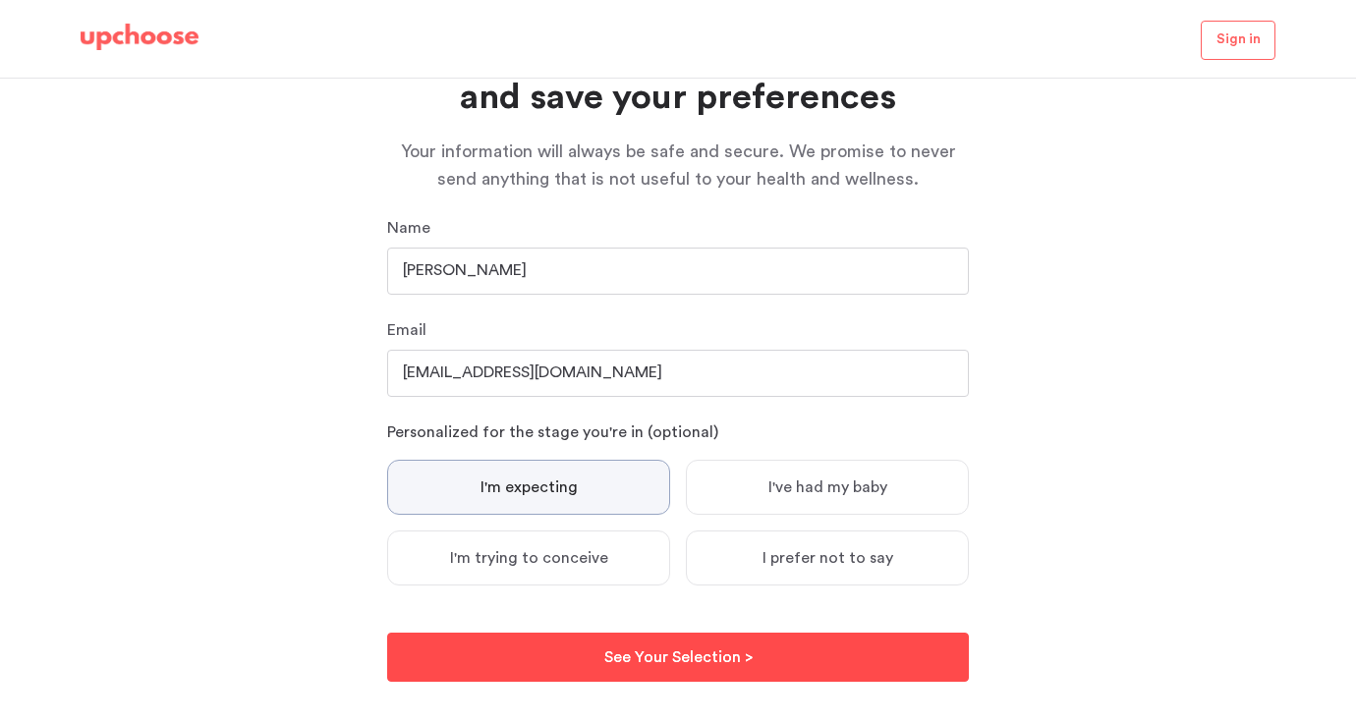
click at [676, 668] on button "See Your Selection > See Your Selection >" at bounding box center [678, 657] width 582 height 49
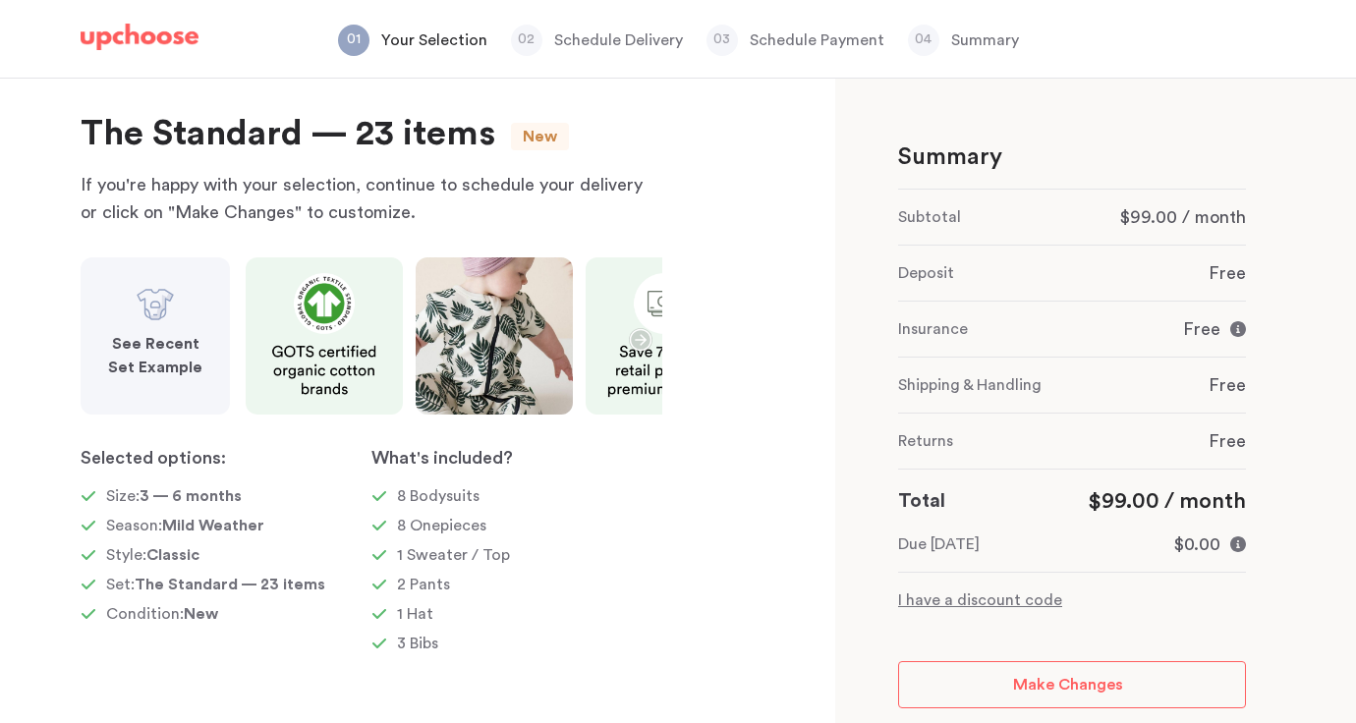
scroll to position [48, 0]
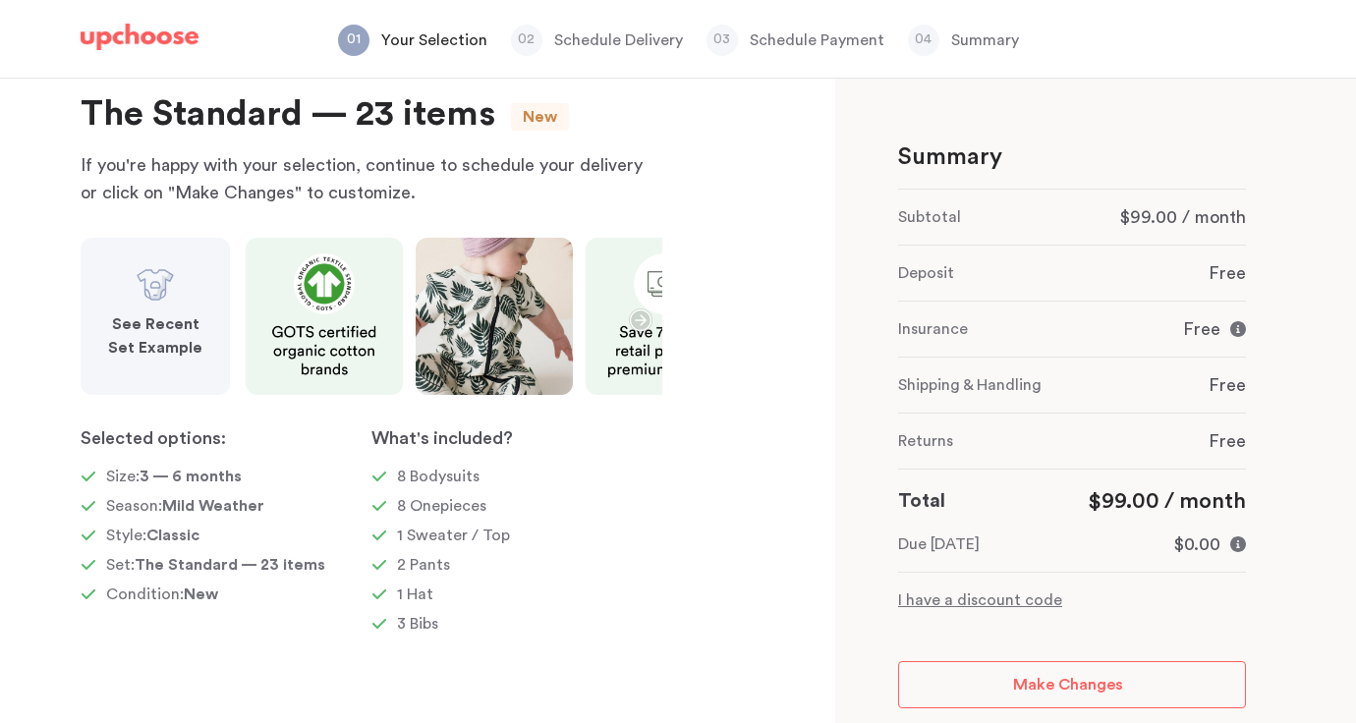
click at [638, 325] on icon "button" at bounding box center [641, 321] width 24 height 24
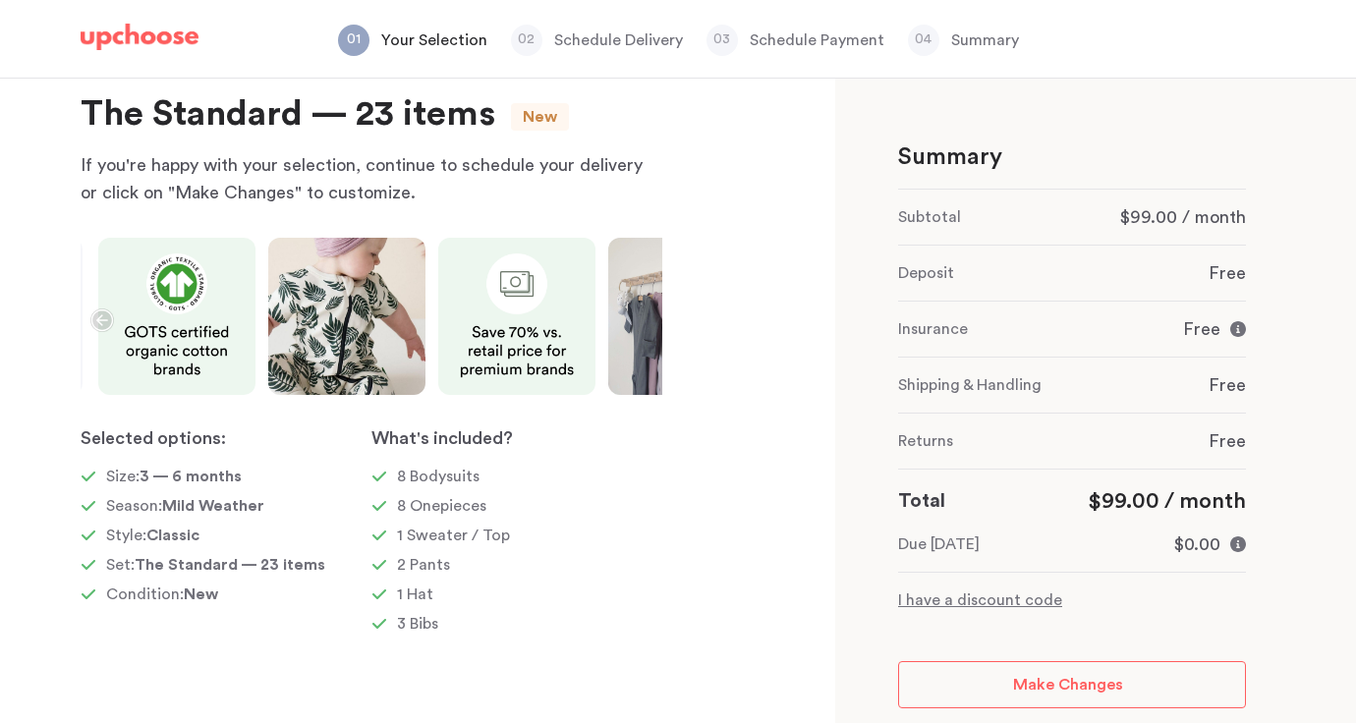
click at [100, 323] on icon "button" at bounding box center [102, 321] width 22 height 22
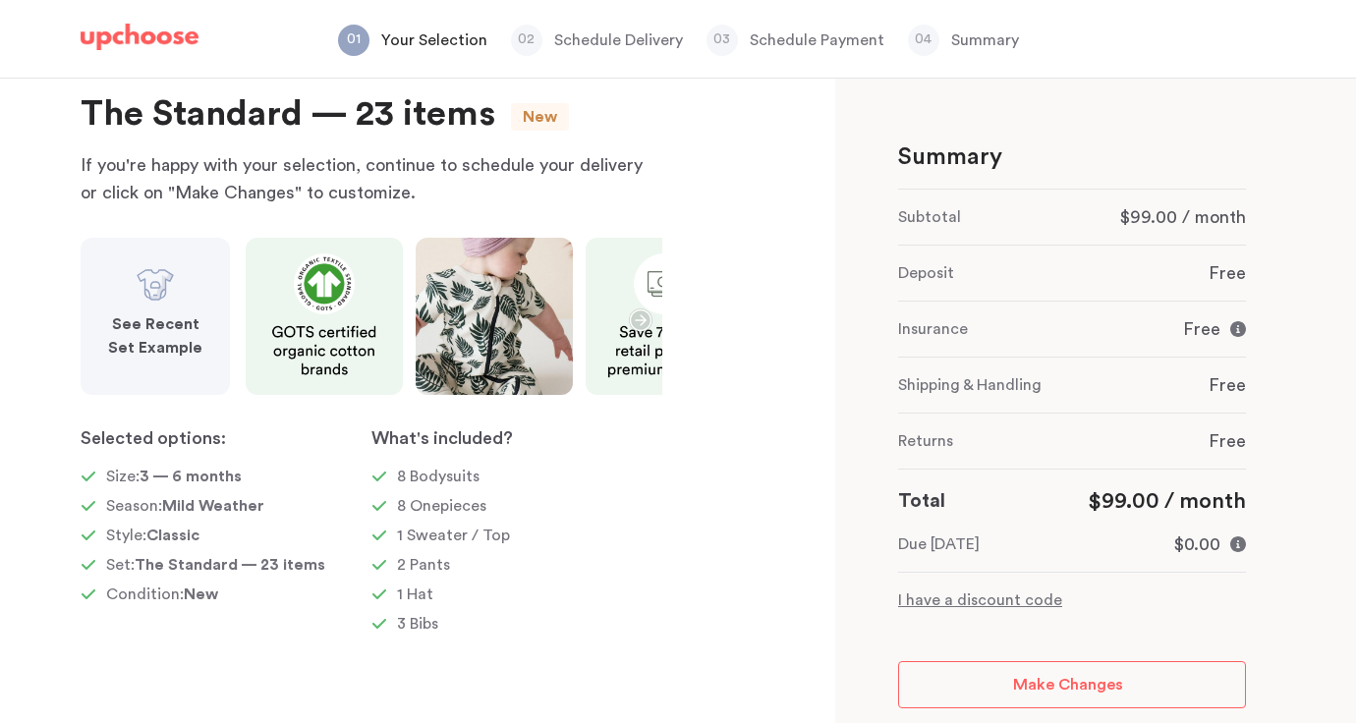
click at [1024, 603] on p "I have a discount code" at bounding box center [1072, 601] width 348 height 24
click at [1063, 635] on input "text" at bounding box center [1033, 643] width 271 height 47
paste input "MNUPCHOOSE99"
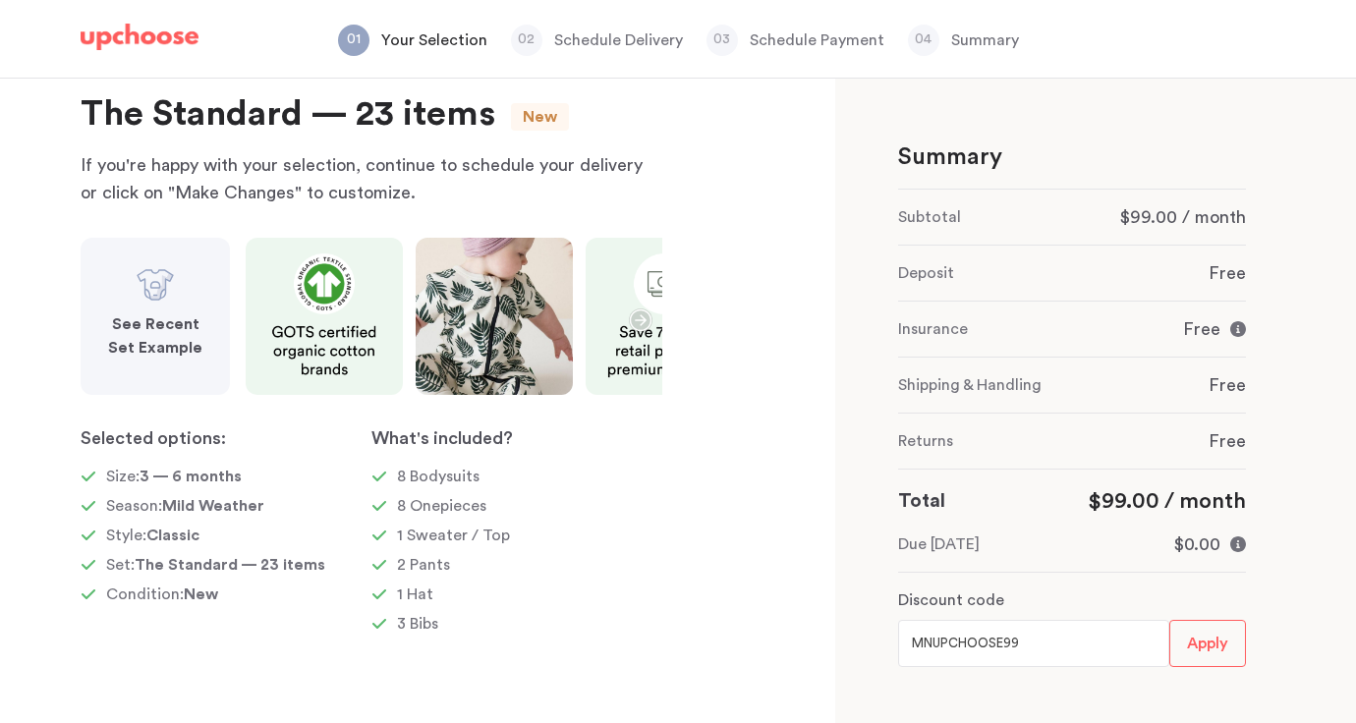
type input "MNUPCHOOSE99"
click at [1221, 652] on span "Apply" at bounding box center [1207, 644] width 41 height 26
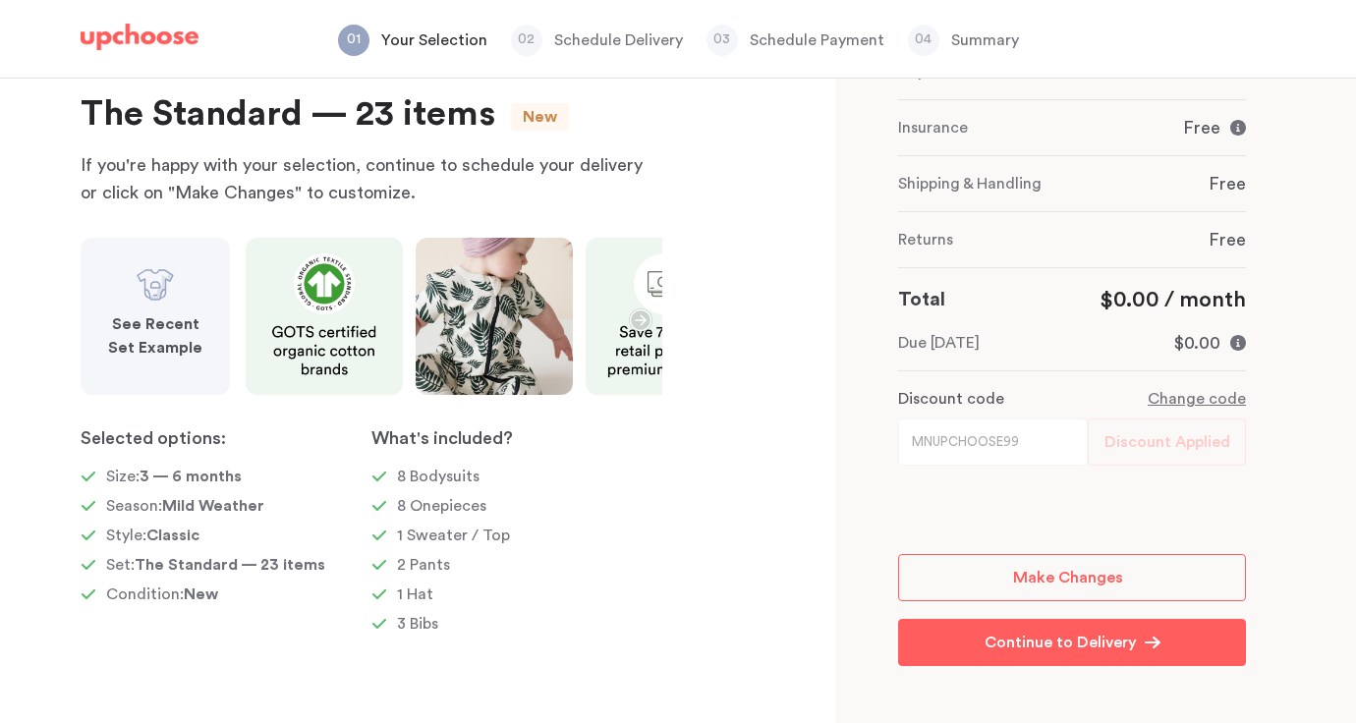
scroll to position [263, 0]
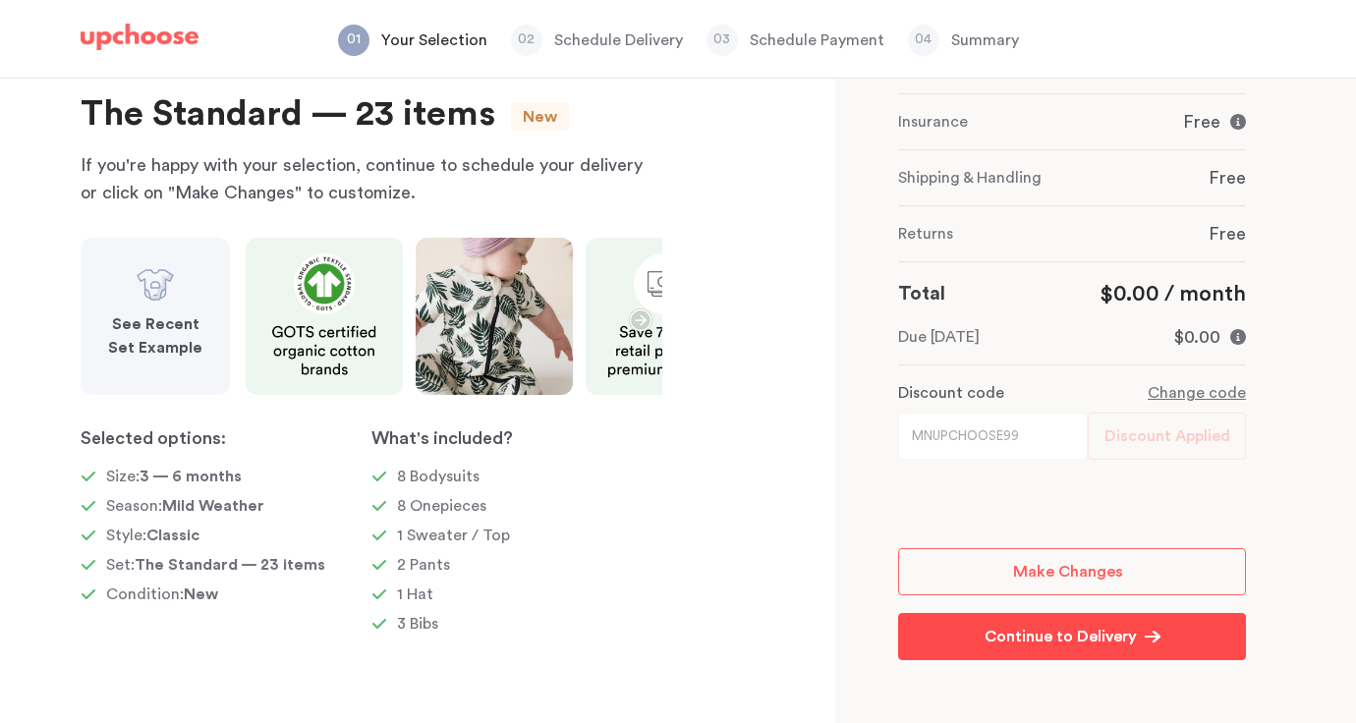
click at [1047, 639] on p "Continue to Delivery" at bounding box center [1061, 637] width 152 height 24
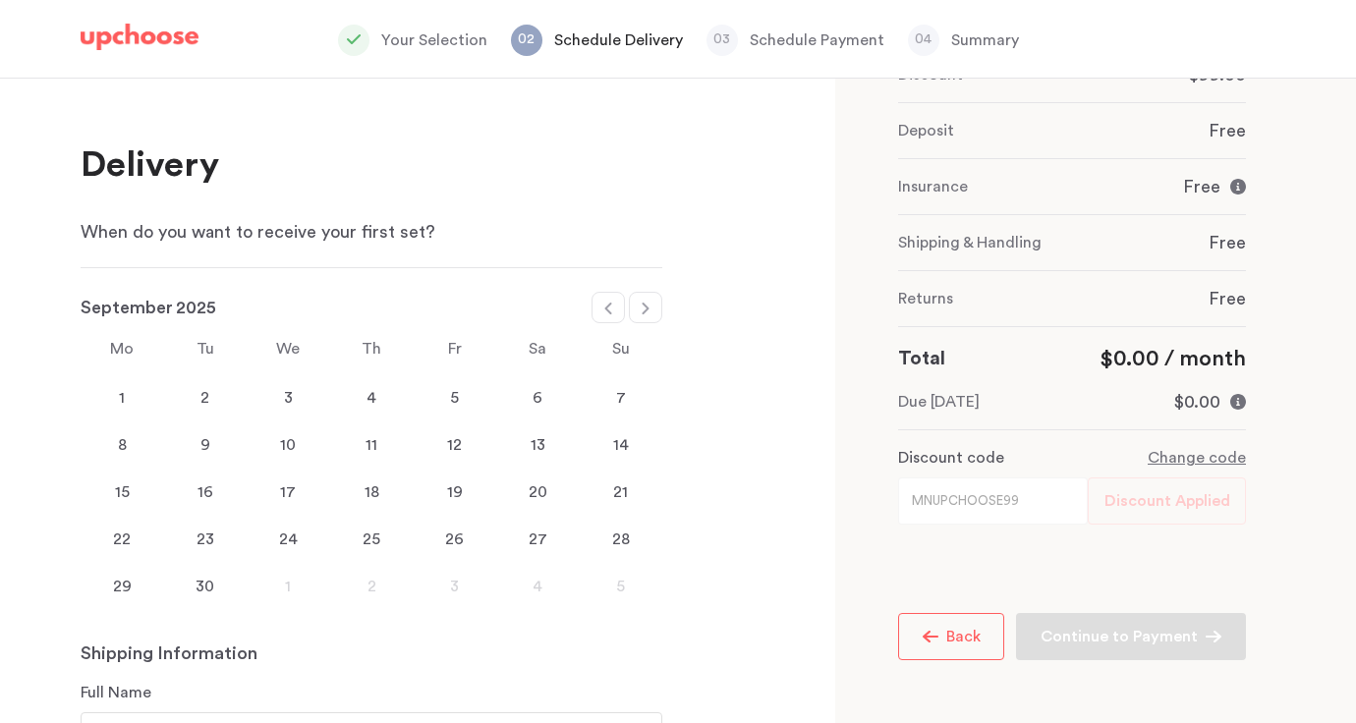
click at [643, 310] on icon at bounding box center [646, 309] width 16 height 16
select select "January"
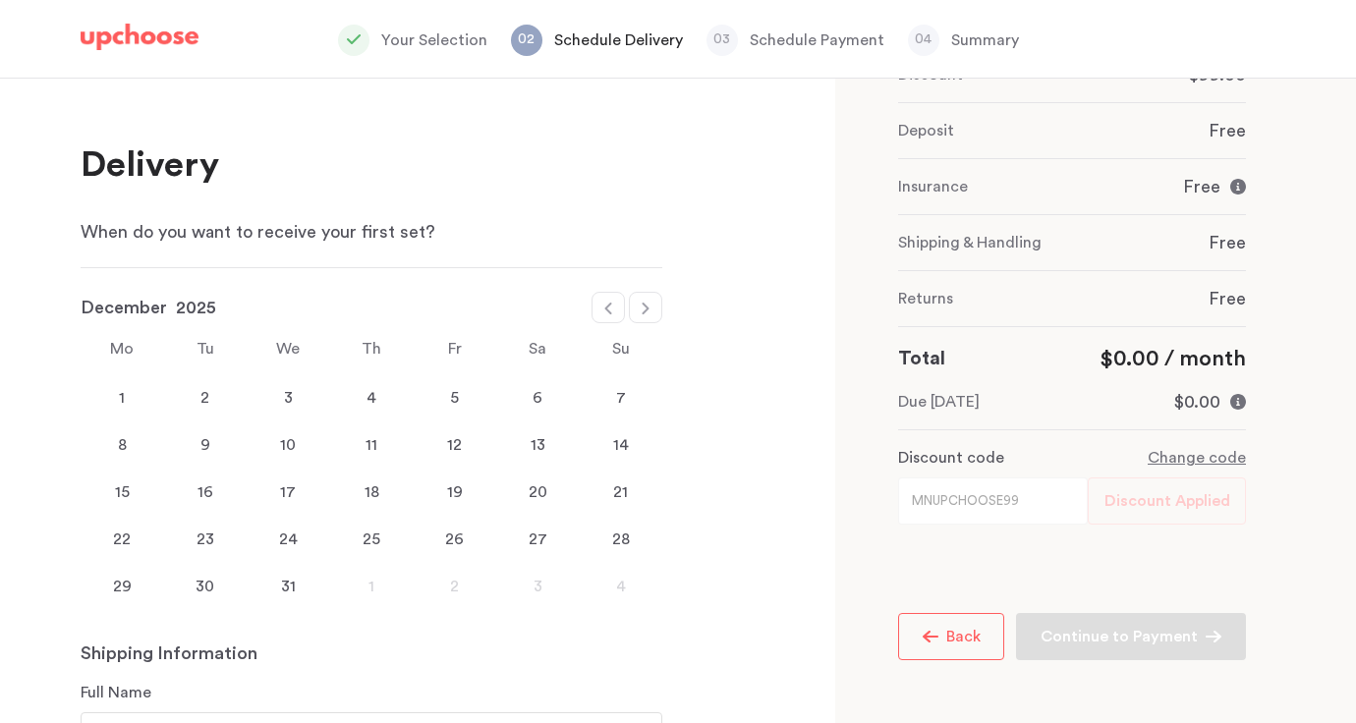
select select "2026"
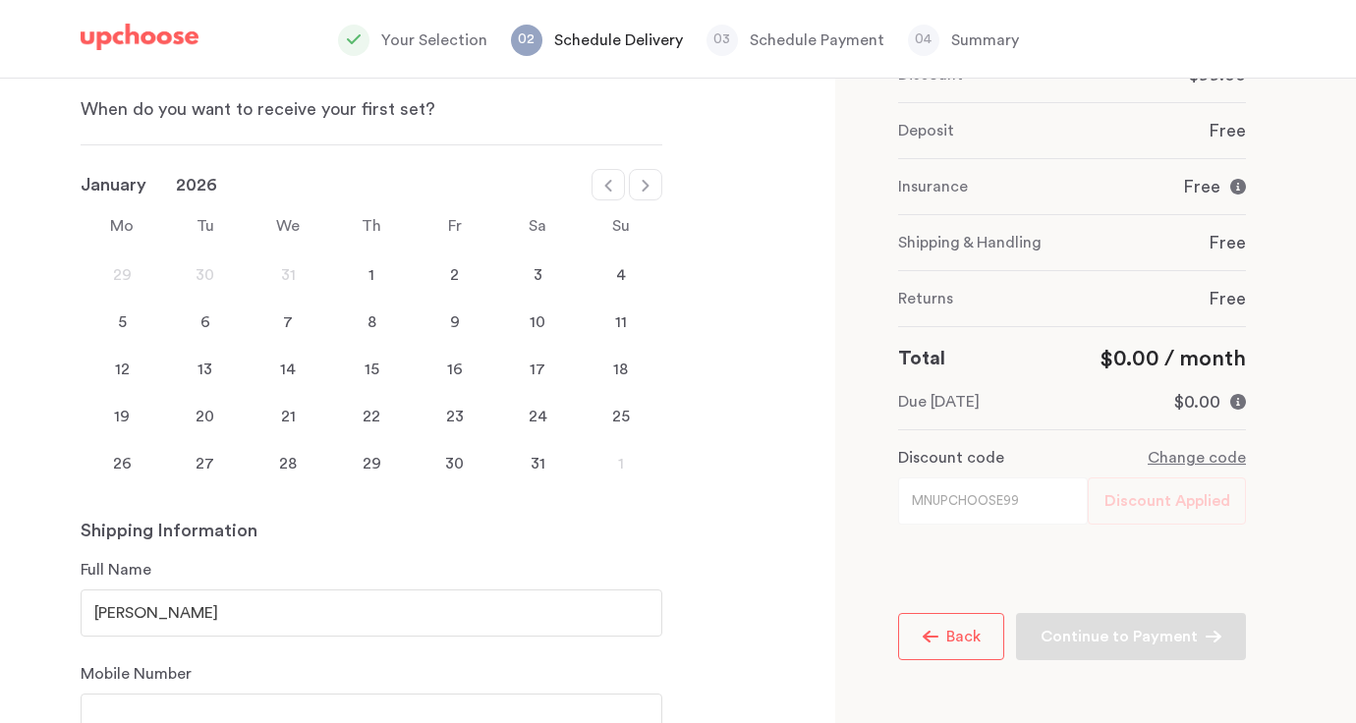
scroll to position [133, 0]
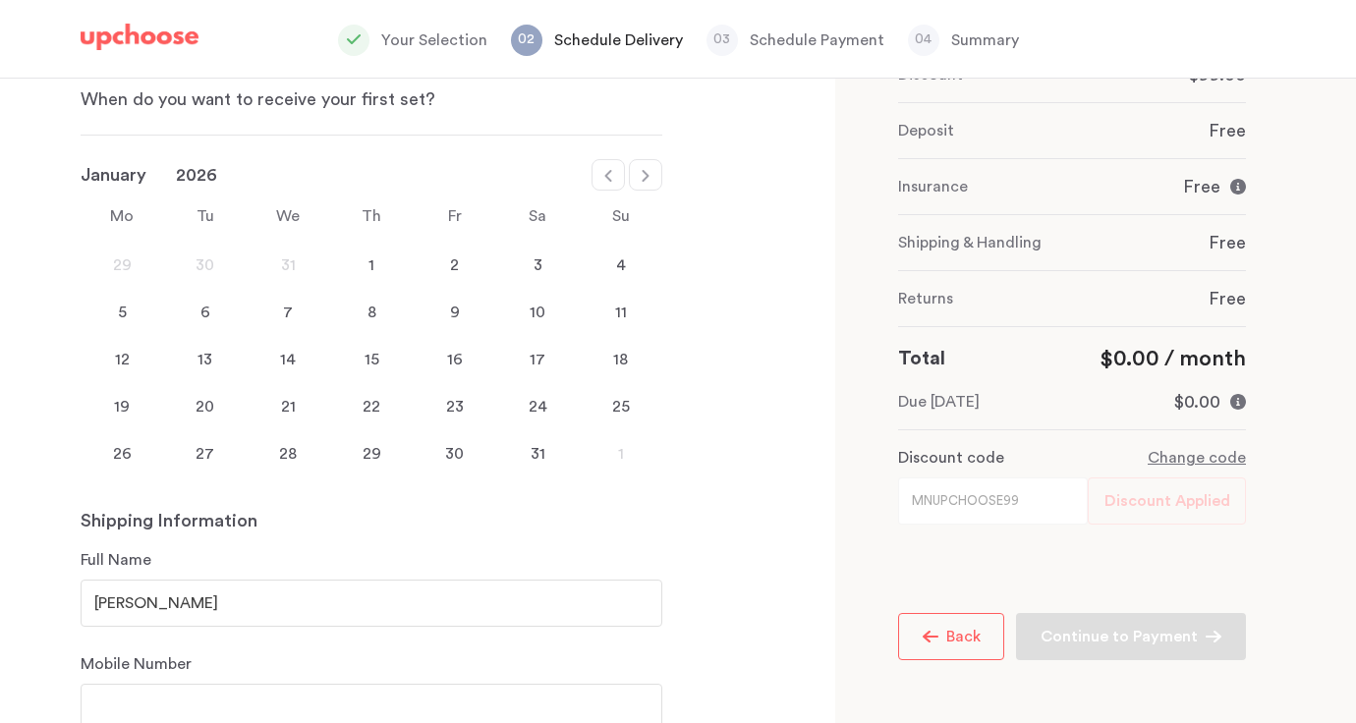
click at [651, 181] on icon at bounding box center [646, 176] width 16 height 16
select select "February"
click at [623, 358] on div "15" at bounding box center [621, 360] width 84 height 24
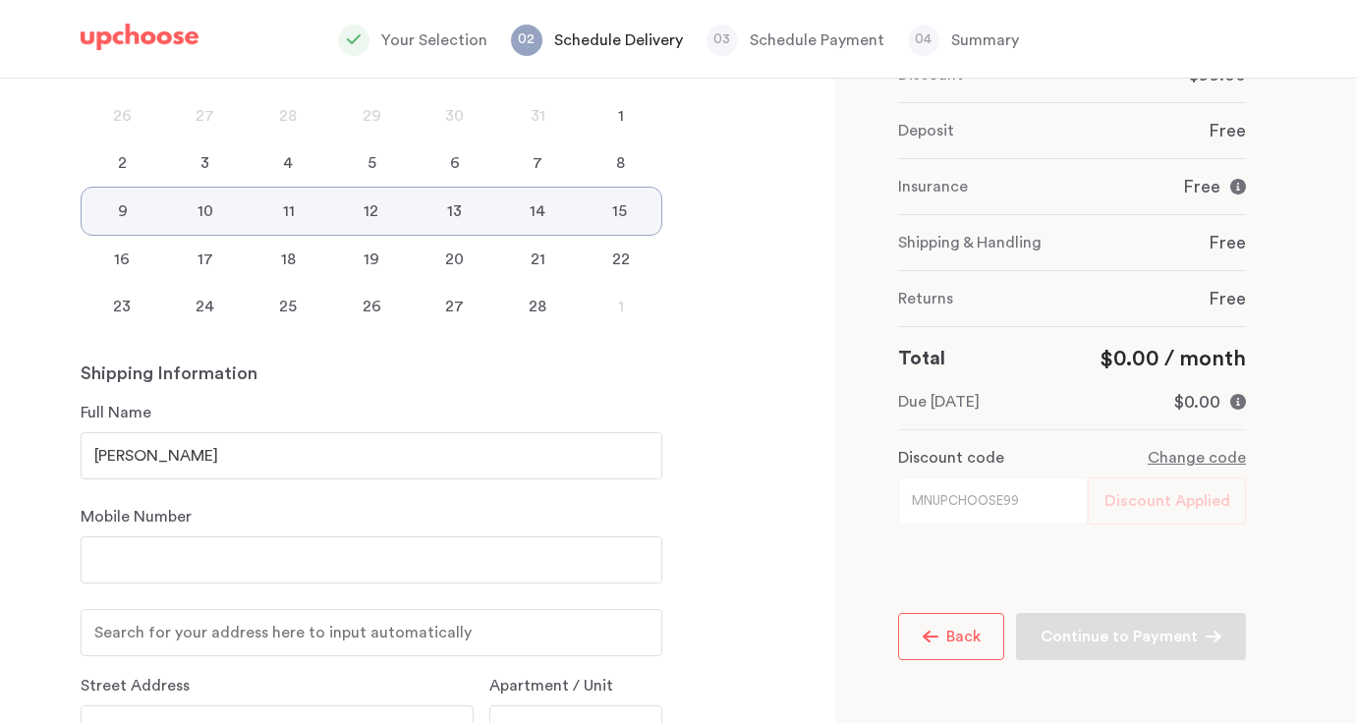
scroll to position [292, 0]
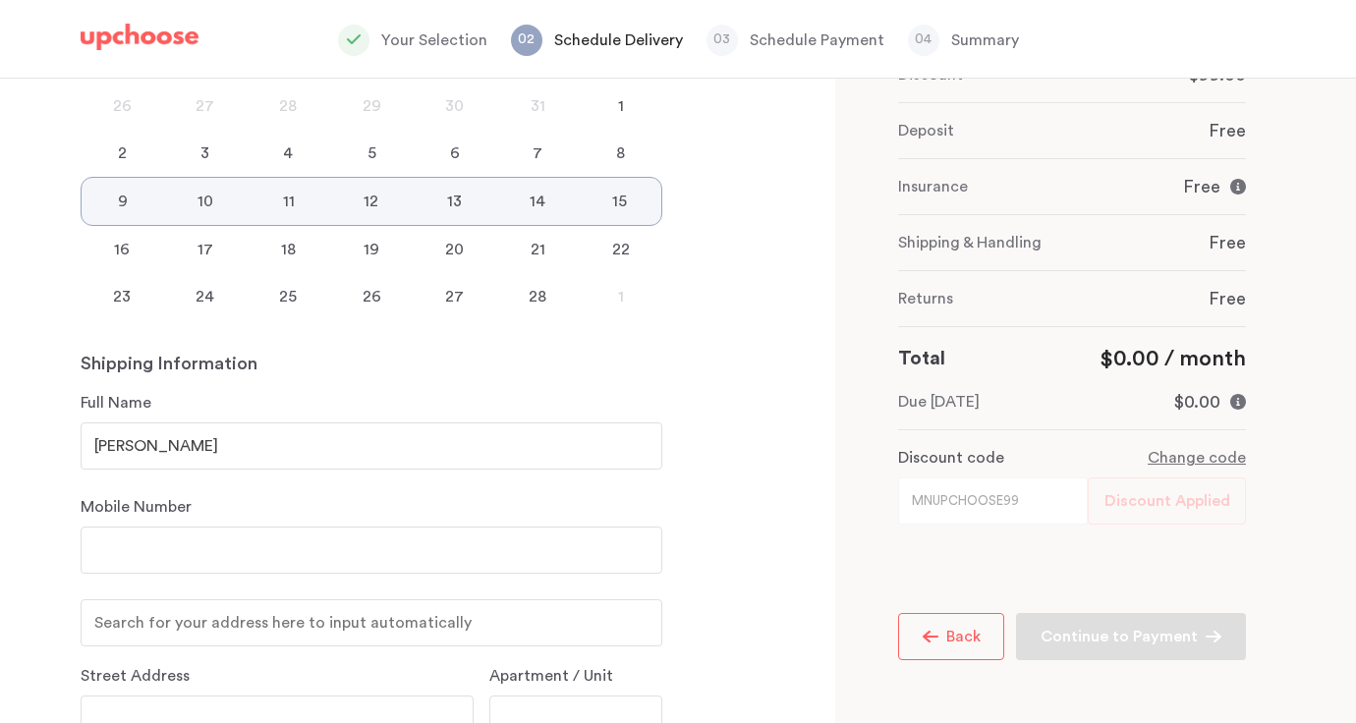
click at [558, 538] on input "number" at bounding box center [372, 550] width 582 height 47
type input "2487674856"
type input "575 Auburn St"
type input "Plymouth"
type input "48170-1005"
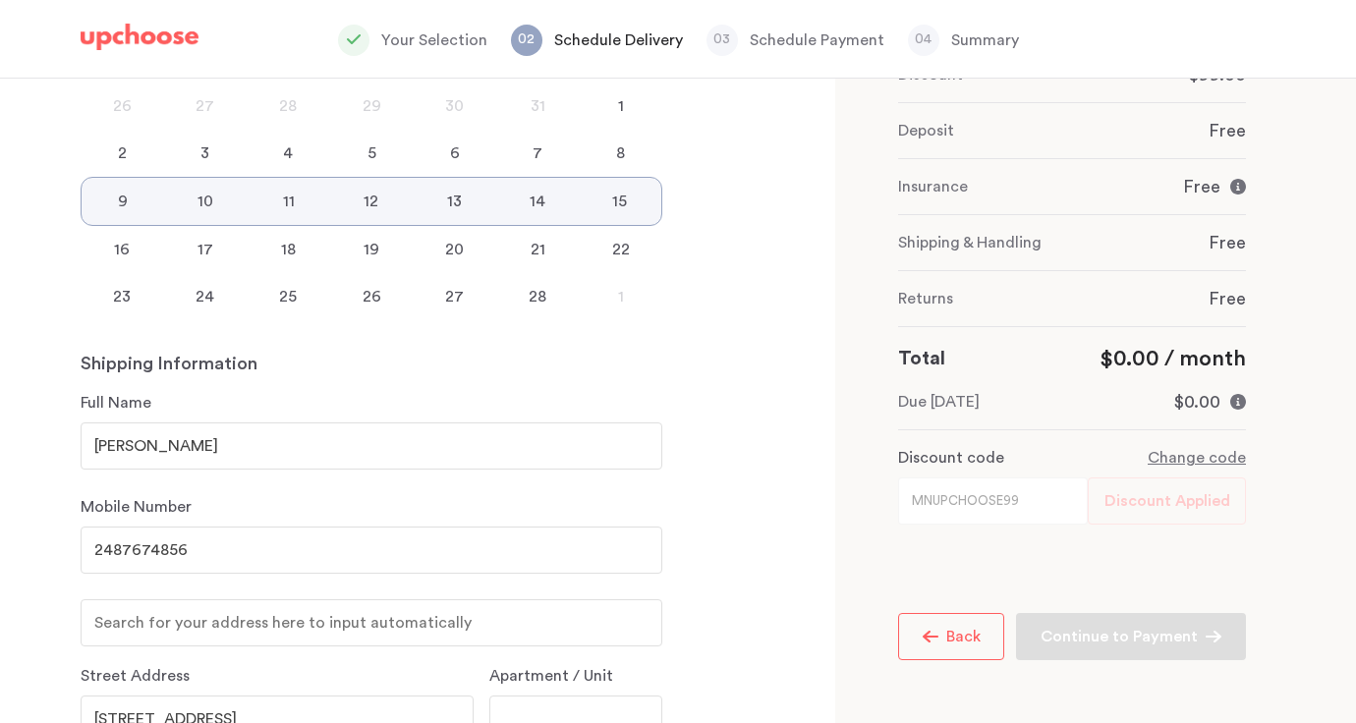
select select "MI"
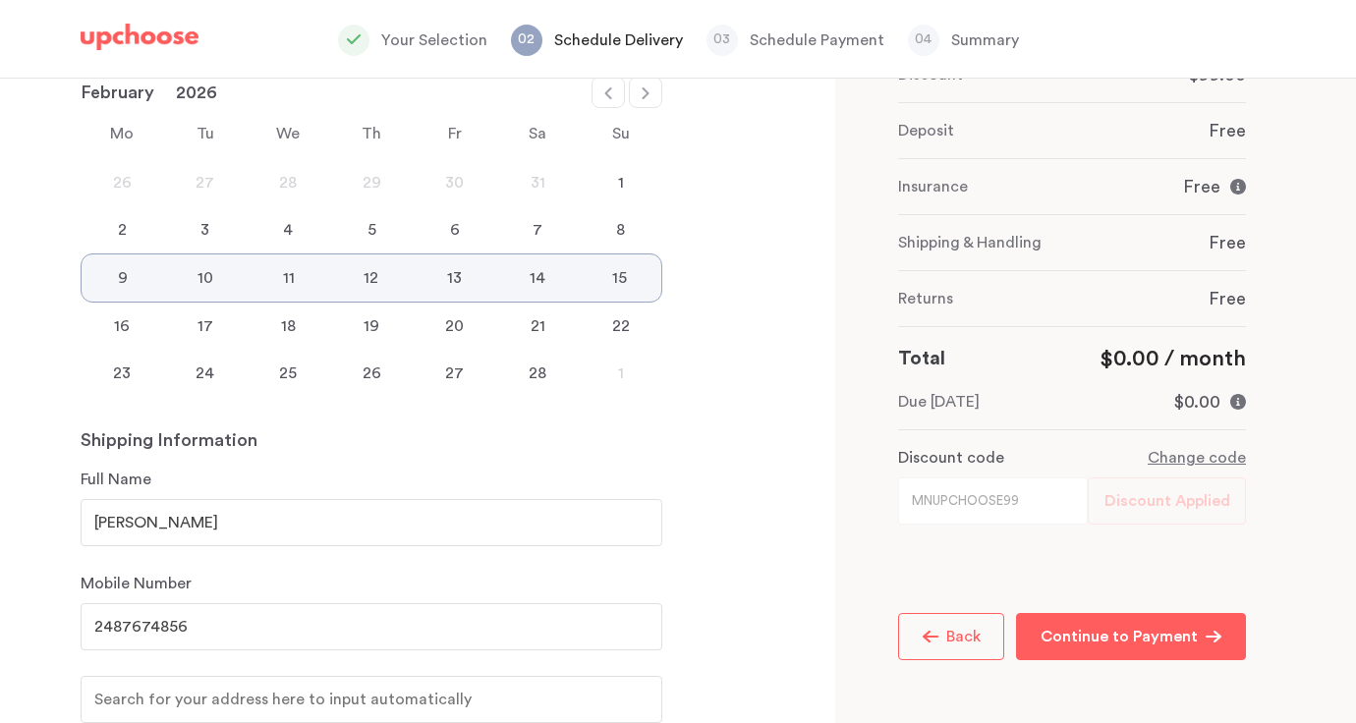
scroll to position [212, 0]
click at [624, 178] on div "1" at bounding box center [621, 186] width 84 height 24
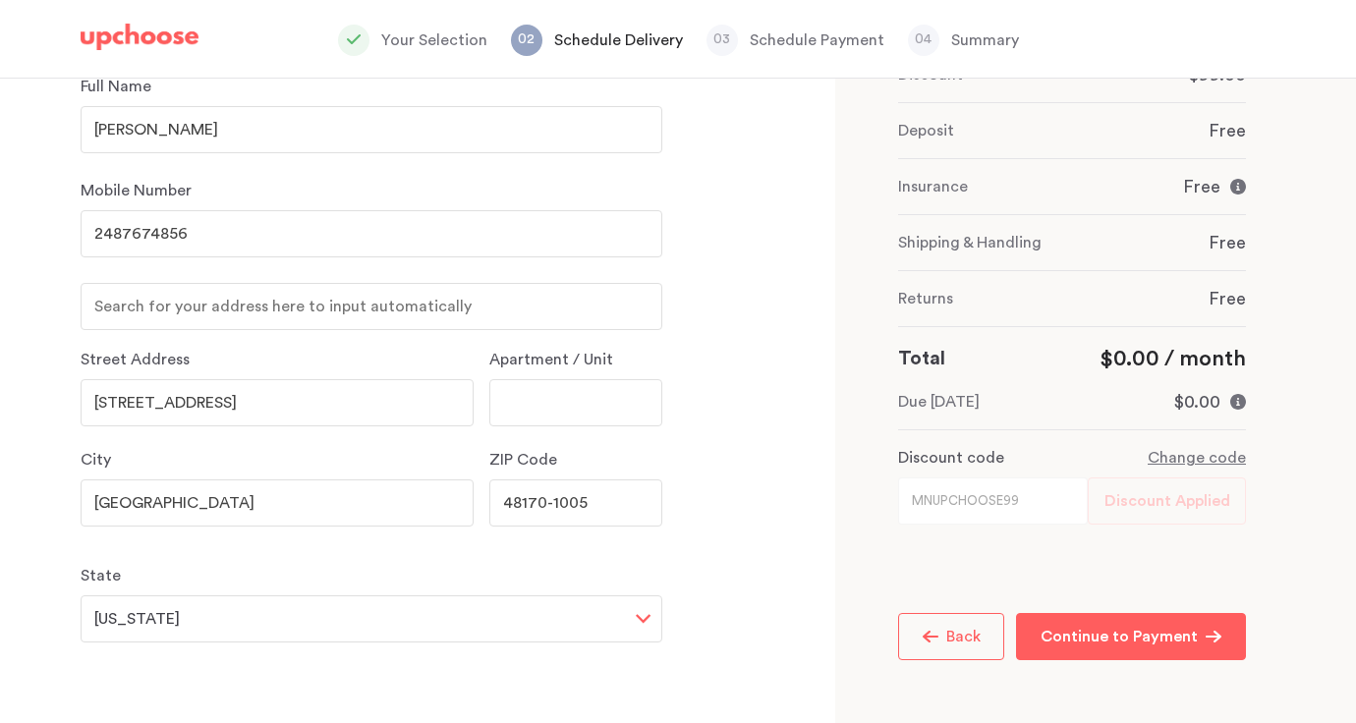
scroll to position [632, 0]
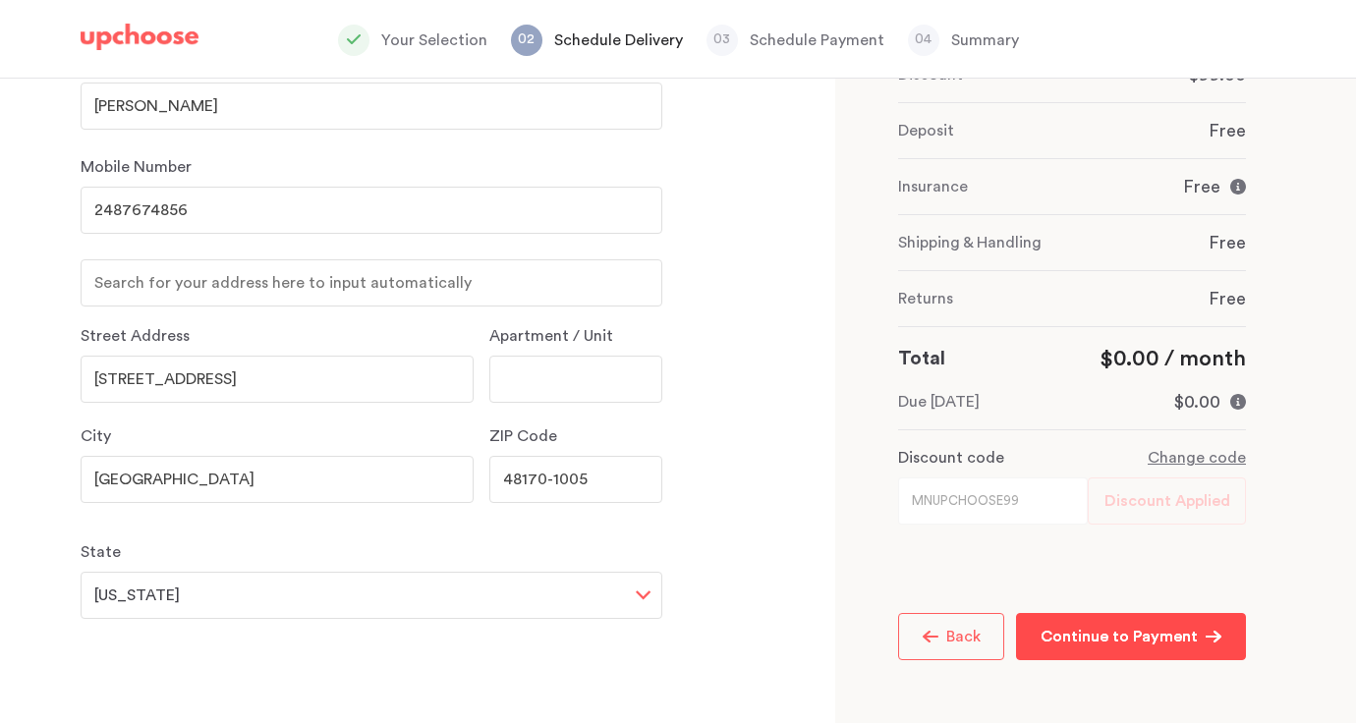
click at [1099, 632] on p "Continue to Payment" at bounding box center [1119, 637] width 157 height 24
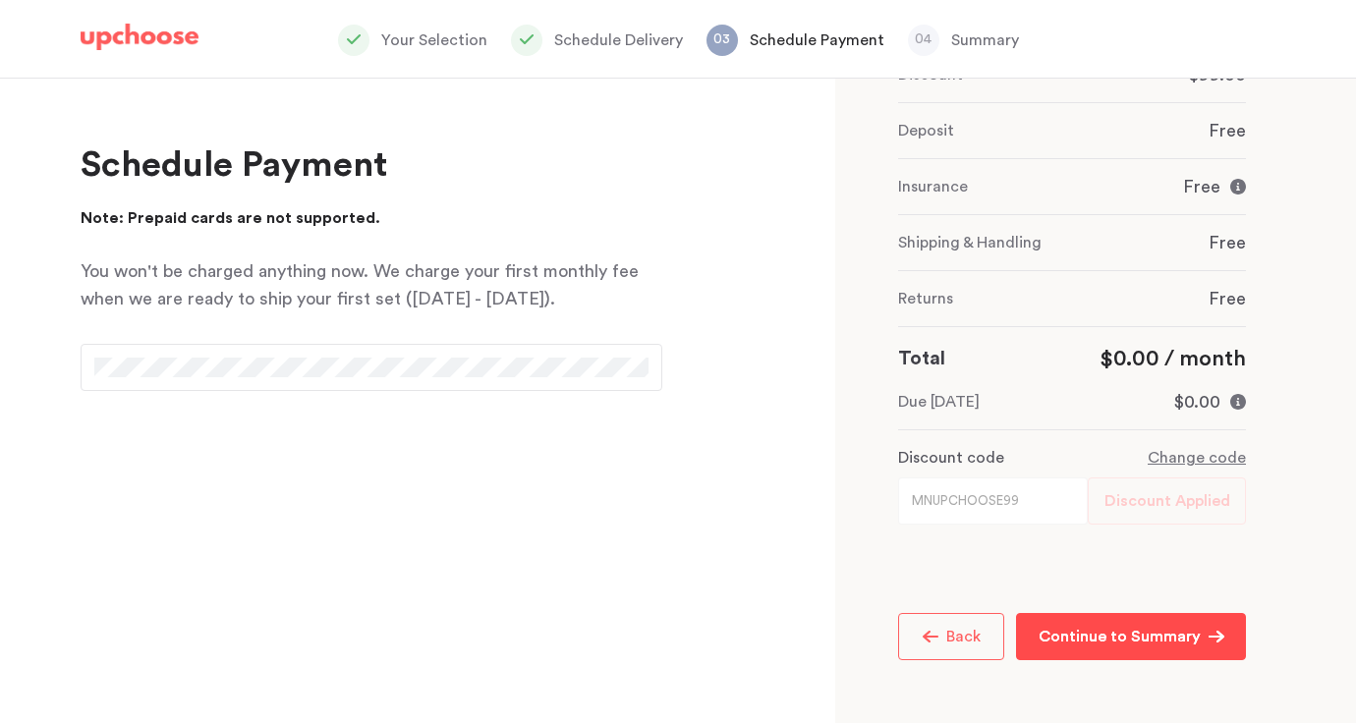
click at [832, 520] on div "Delivery When do you want to receive your first set? January February March Apr…" at bounding box center [417, 401] width 835 height 645
click at [1144, 628] on p "Continue to Summary" at bounding box center [1120, 637] width 162 height 24
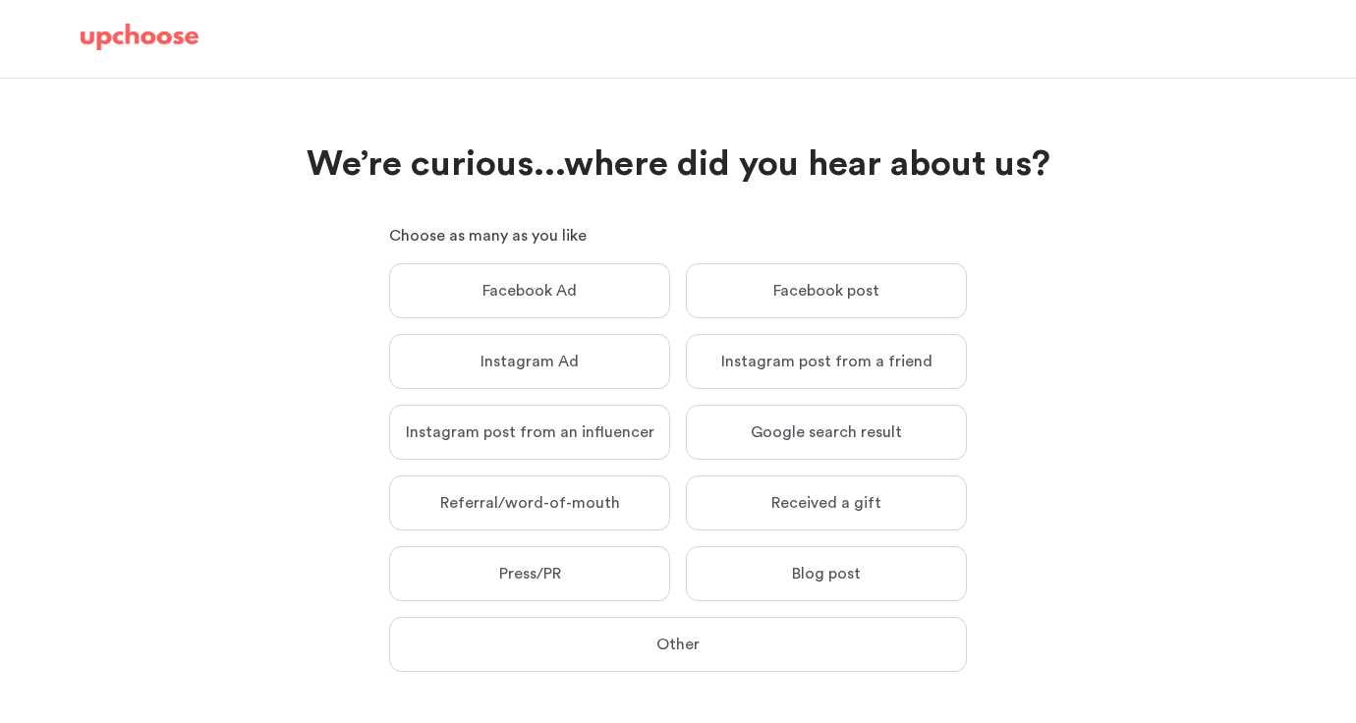
click at [921, 498] on label "Received a gift Received a gift" at bounding box center [826, 503] width 281 height 55
click at [0, 0] on input "Received a gift Received a gift" at bounding box center [0, 0] width 0 height 0
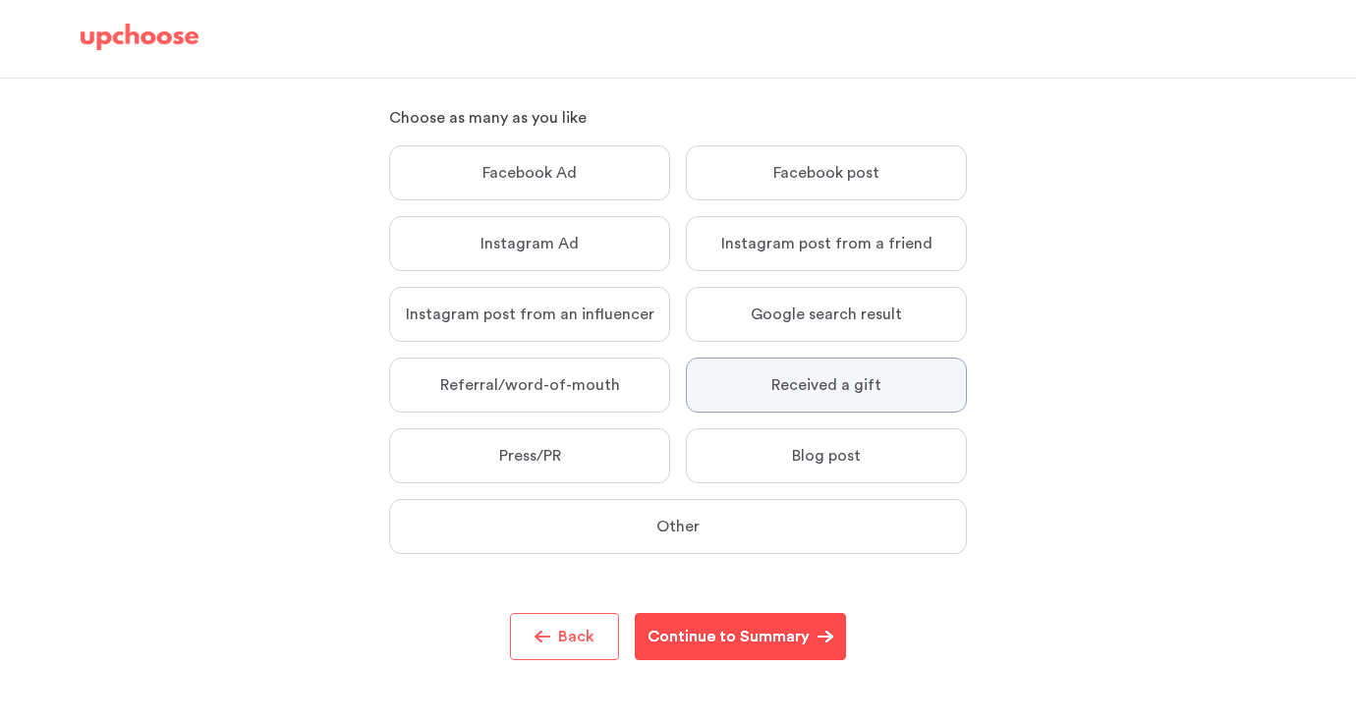
click at [774, 642] on p "Continue to Summary" at bounding box center [729, 637] width 162 height 24
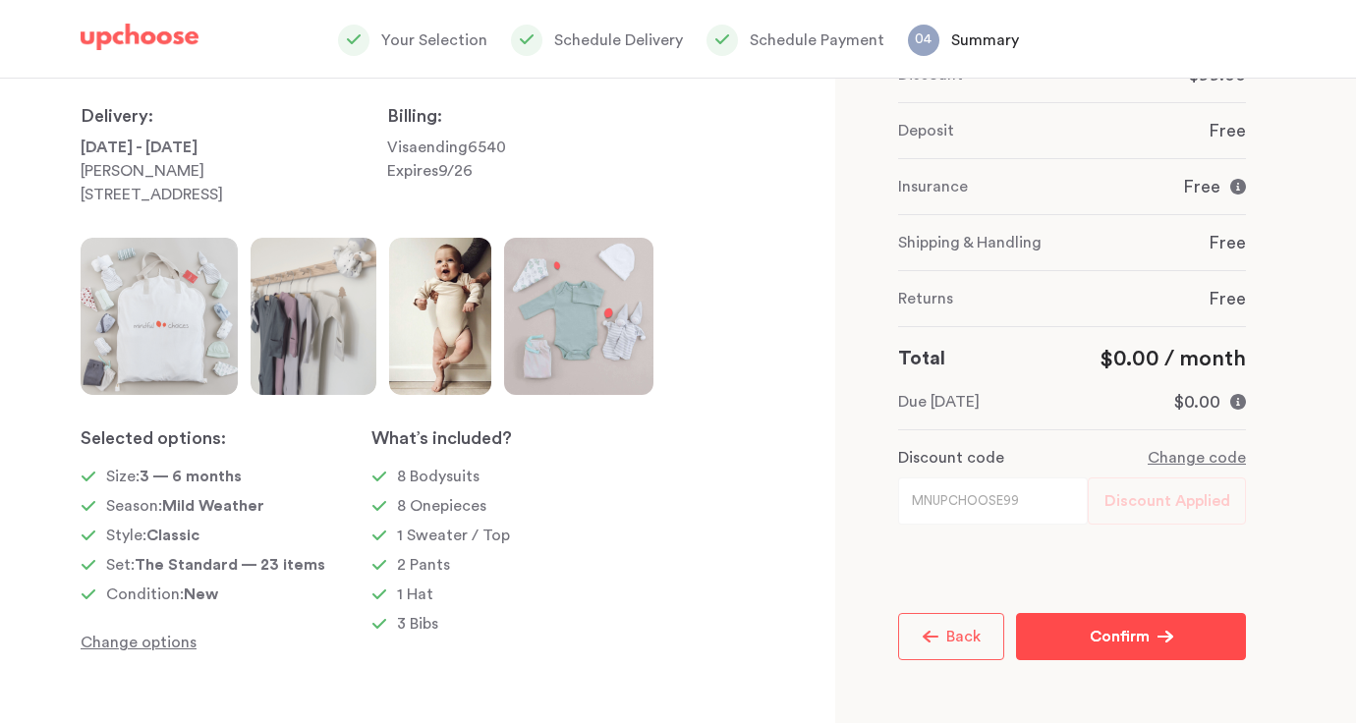
scroll to position [135, 0]
click at [1120, 633] on p "Confirm" at bounding box center [1120, 637] width 60 height 24
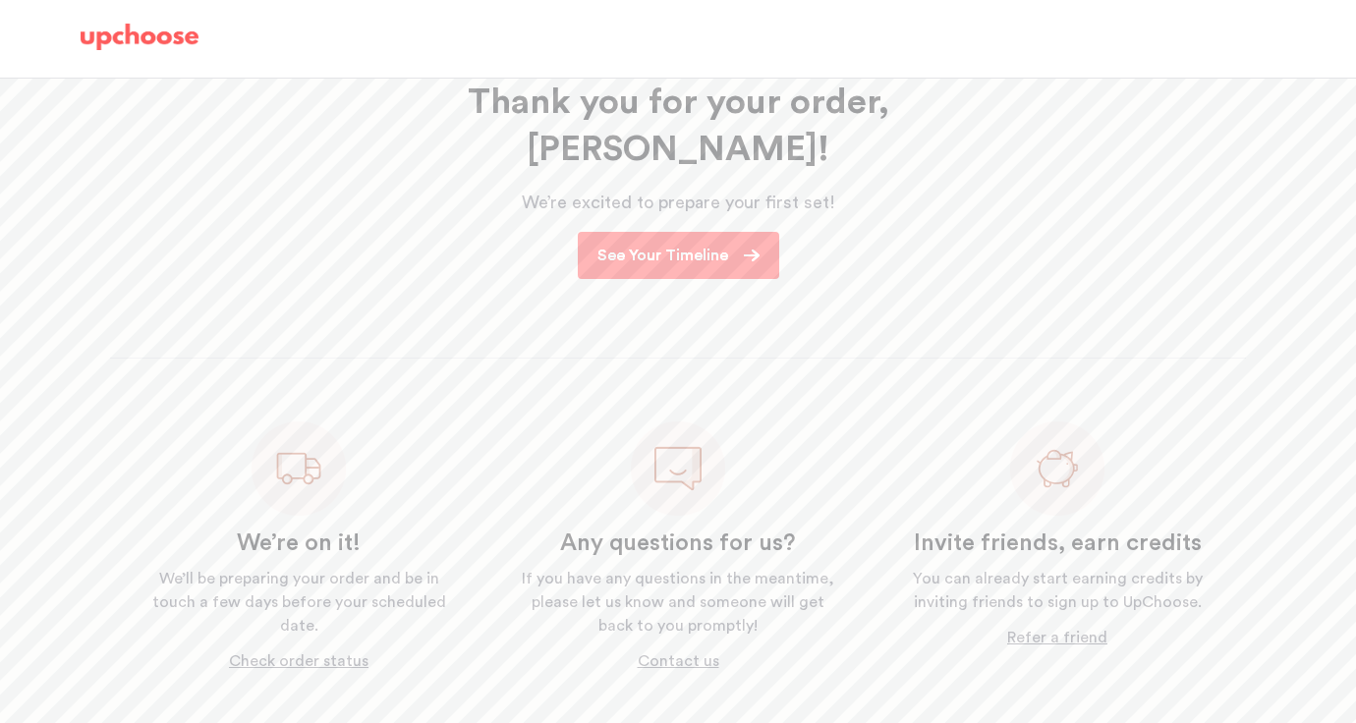
scroll to position [271, 0]
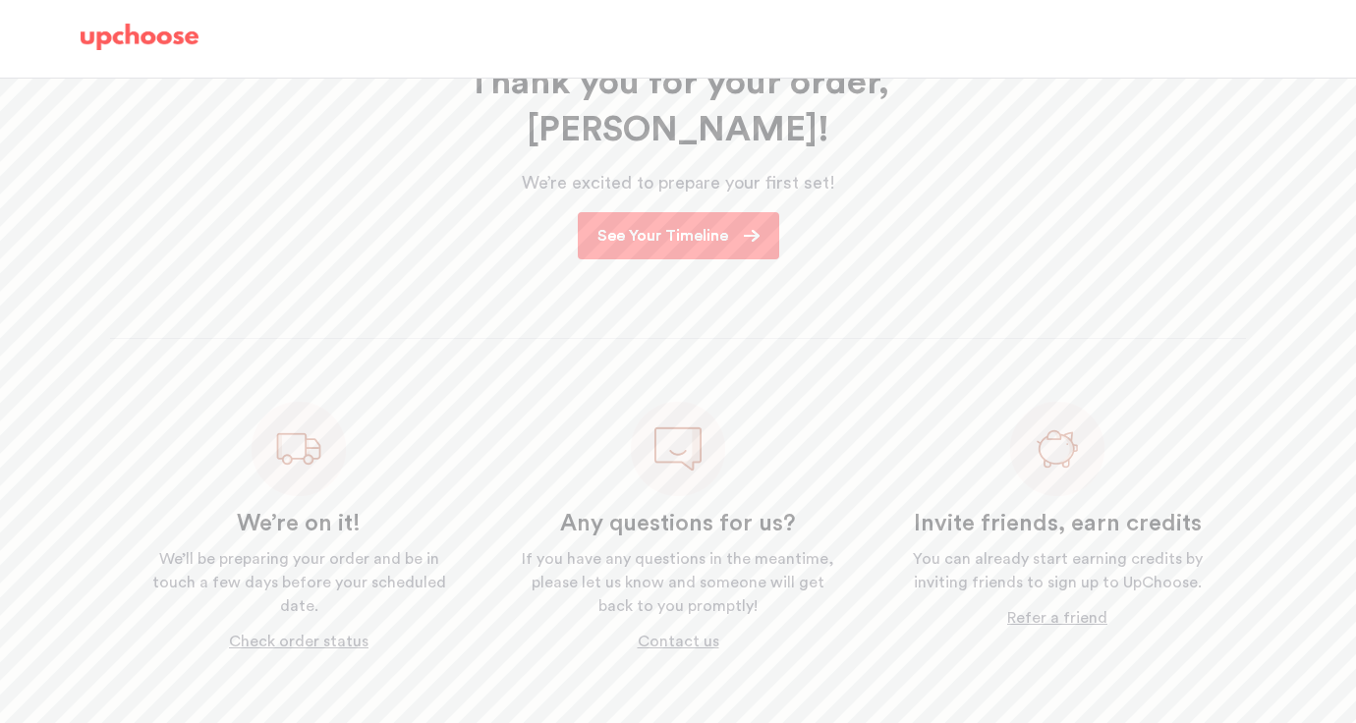
click at [660, 224] on p "See Your Timeline" at bounding box center [663, 236] width 131 height 24
